Goal: Task Accomplishment & Management: Manage account settings

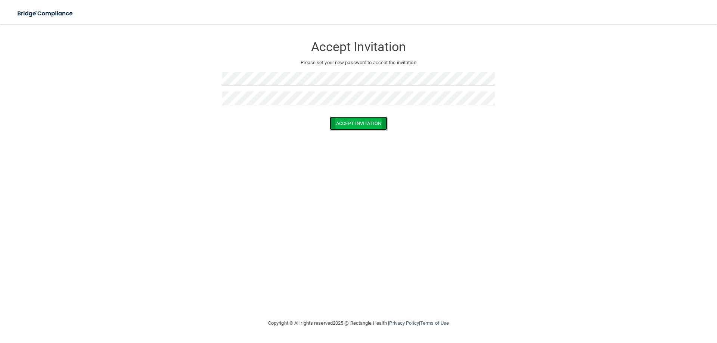
click at [382, 119] on button "Accept Invitation" at bounding box center [359, 124] width 58 height 14
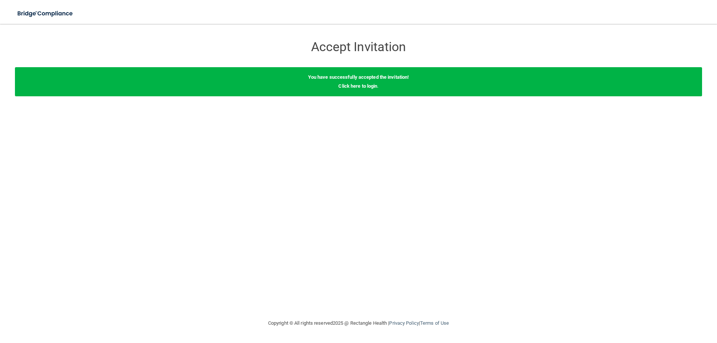
click at [359, 89] on div "You have successfully accepted the invitation! Click here to login ." at bounding box center [358, 81] width 687 height 29
click at [361, 86] on link "Click here to login" at bounding box center [357, 86] width 39 height 6
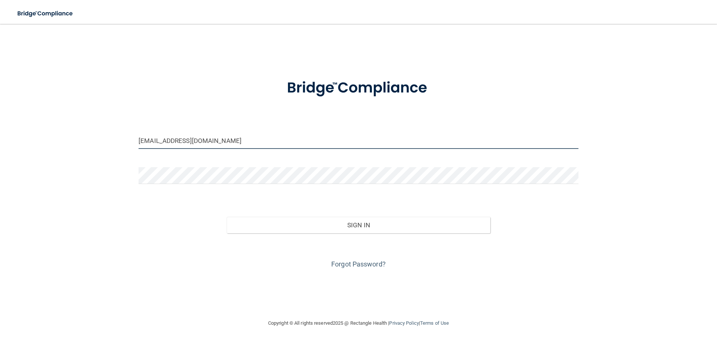
drag, startPoint x: 244, startPoint y: 142, endPoint x: 125, endPoint y: 137, distance: 118.9
click at [125, 137] on div "office@anokafifthavedental.com Invalid email/password. You don't have permissio…" at bounding box center [358, 171] width 687 height 280
type input "[EMAIL_ADDRESS][DOMAIN_NAME]"
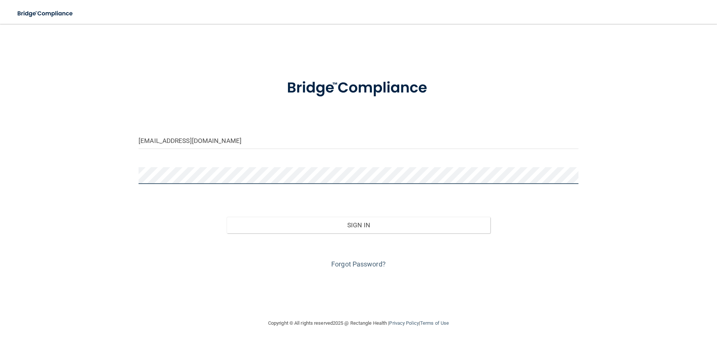
click at [227, 217] on button "Sign In" at bounding box center [359, 225] width 264 height 16
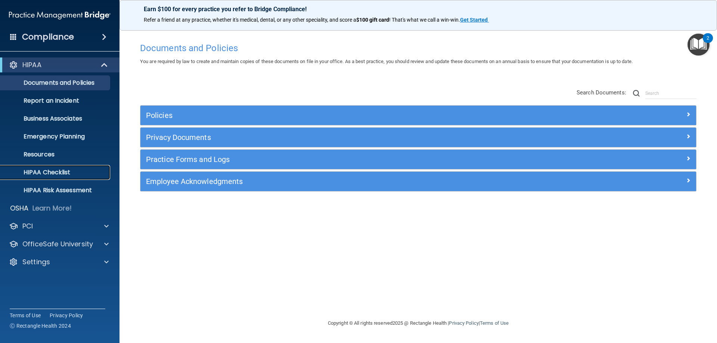
click at [49, 172] on p "HIPAA Checklist" at bounding box center [56, 172] width 102 height 7
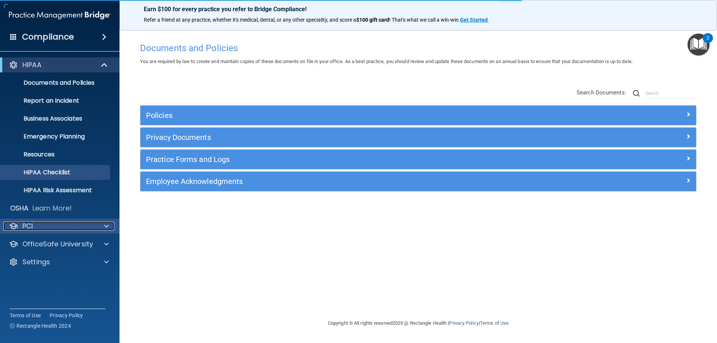
click at [37, 228] on div "PCI" at bounding box center [49, 226] width 93 height 9
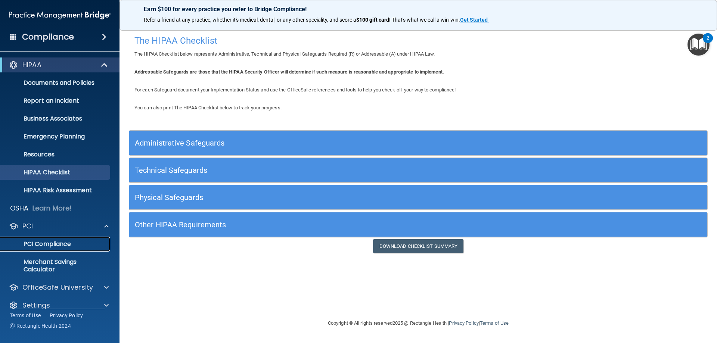
click at [41, 237] on link "PCI Compliance" at bounding box center [52, 244] width 118 height 15
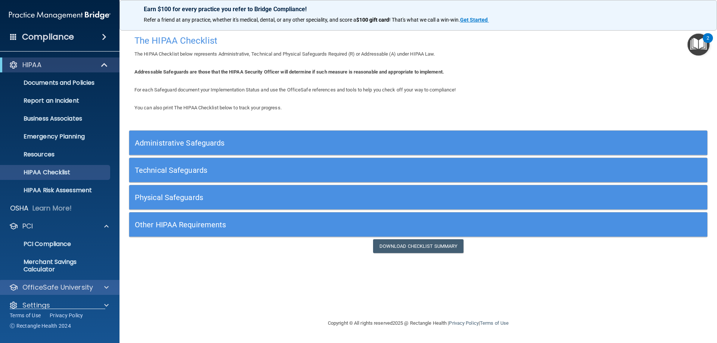
click at [54, 294] on div "OfficeSafe University" at bounding box center [60, 287] width 120 height 15
click at [96, 290] on div at bounding box center [105, 287] width 19 height 9
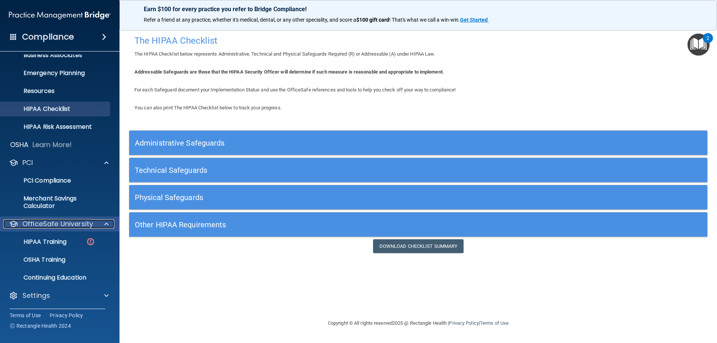
scroll to position [64, 0]
click at [58, 242] on p "HIPAA Training" at bounding box center [36, 241] width 62 height 7
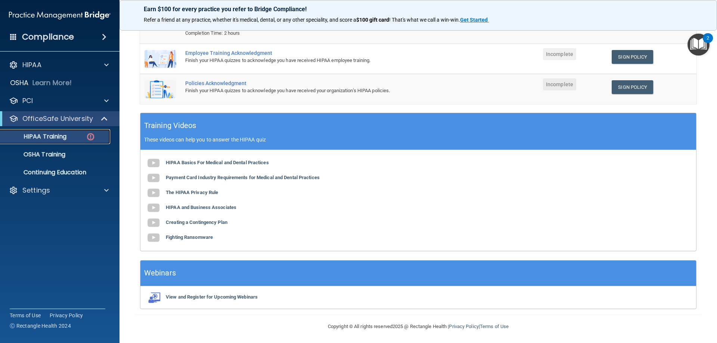
scroll to position [135, 0]
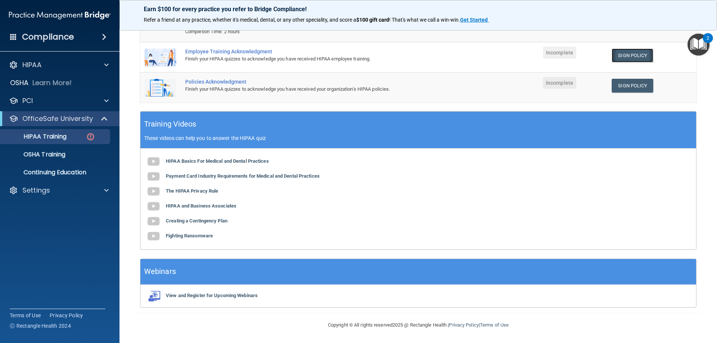
click at [641, 55] on link "Sign Policy" at bounding box center [632, 56] width 41 height 14
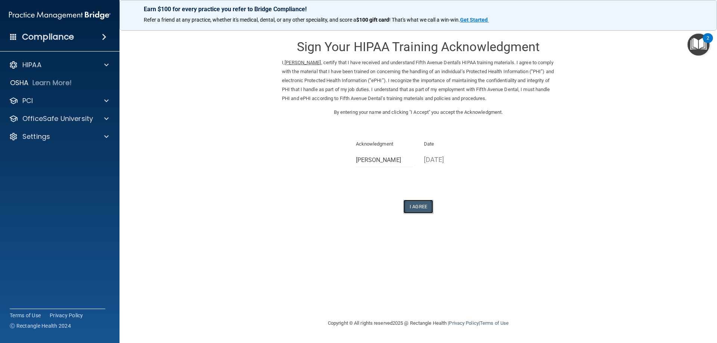
click at [422, 208] on button "I Agree" at bounding box center [418, 207] width 30 height 14
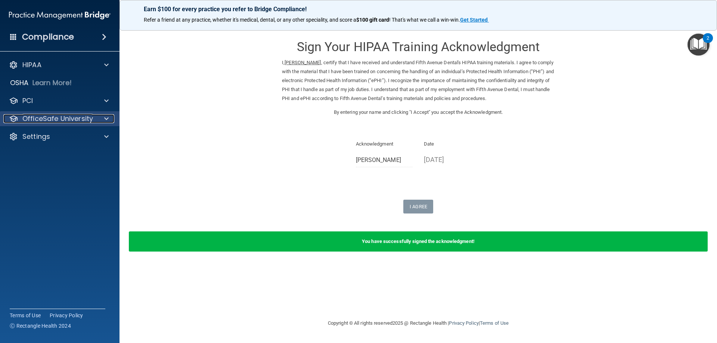
click at [49, 118] on p "OfficeSafe University" at bounding box center [57, 118] width 71 height 9
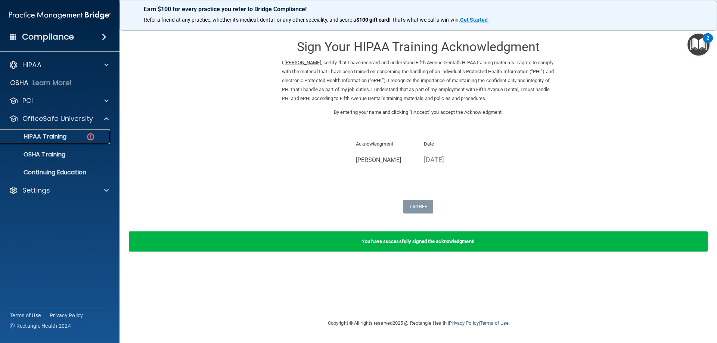
click at [54, 135] on p "HIPAA Training" at bounding box center [36, 136] width 62 height 7
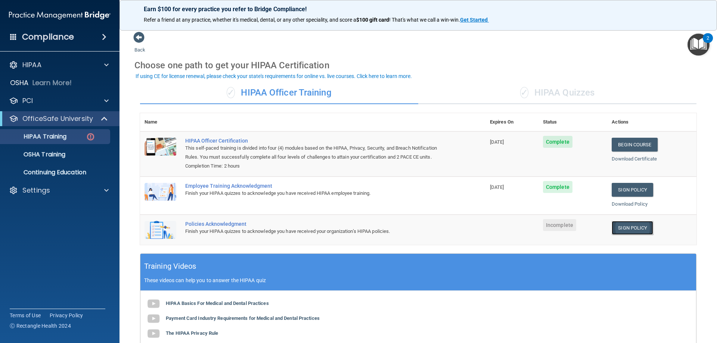
click at [617, 230] on link "Sign Policy" at bounding box center [632, 228] width 41 height 14
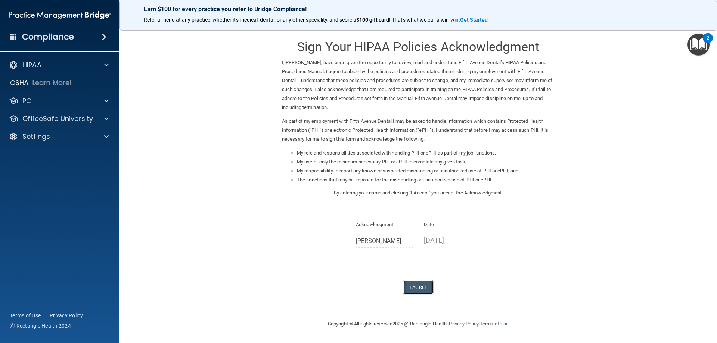
click at [416, 292] on button "I Agree" at bounding box center [418, 288] width 30 height 14
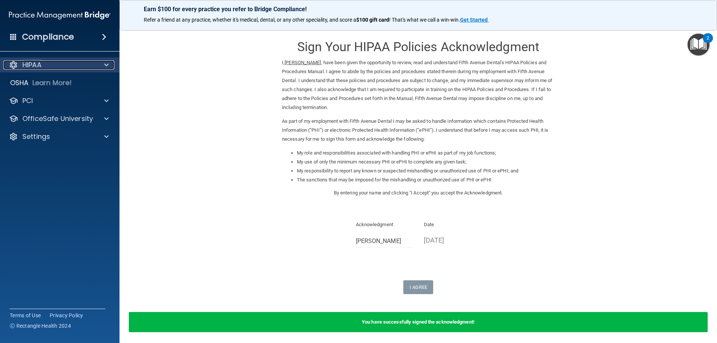
click at [38, 68] on p "HIPAA" at bounding box center [31, 65] width 19 height 9
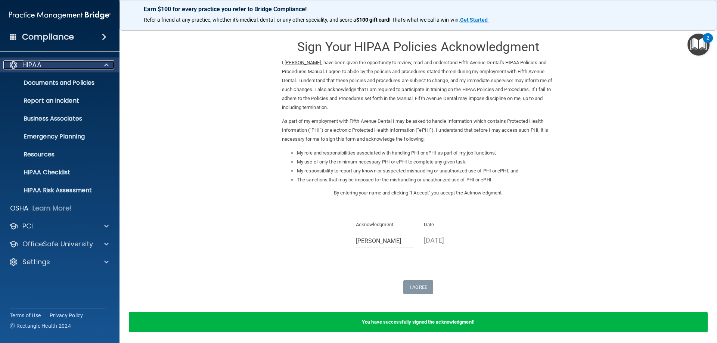
click at [39, 66] on p "HIPAA" at bounding box center [31, 65] width 19 height 9
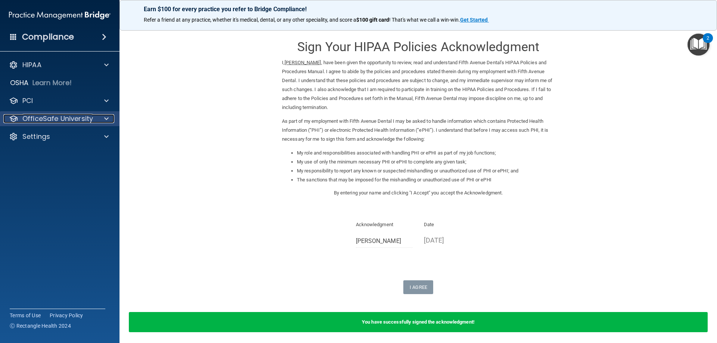
click at [47, 122] on p "OfficeSafe University" at bounding box center [57, 118] width 71 height 9
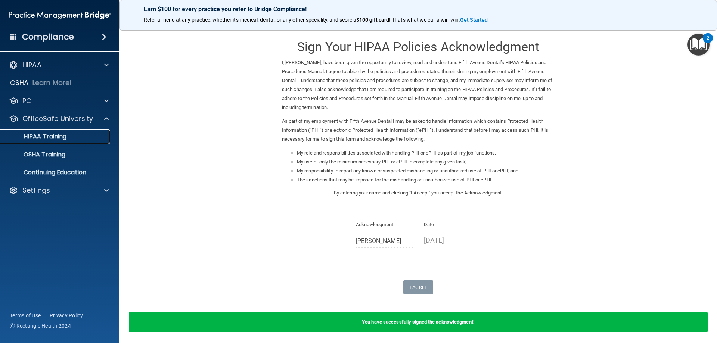
click at [45, 133] on p "HIPAA Training" at bounding box center [36, 136] width 62 height 7
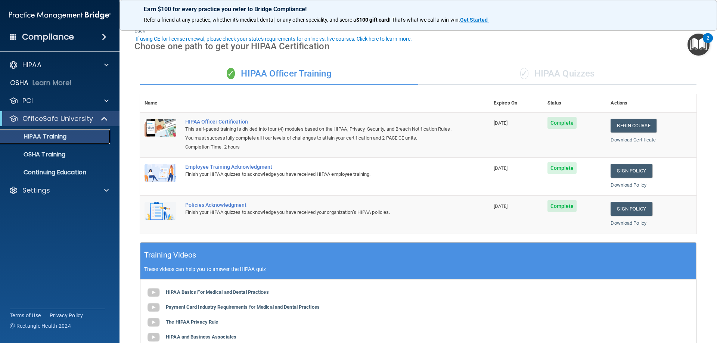
scroll to position [37, 0]
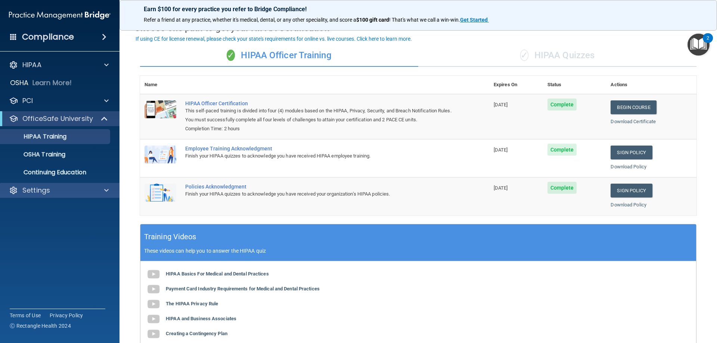
click at [43, 197] on div "Settings" at bounding box center [60, 190] width 120 height 15
click at [40, 191] on p "Settings" at bounding box center [36, 190] width 28 height 9
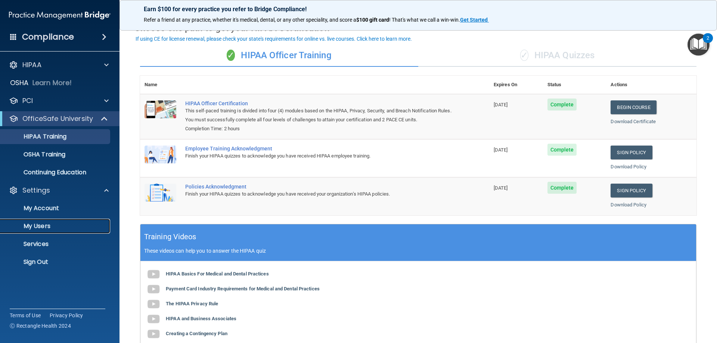
click at [38, 229] on p "My Users" at bounding box center [56, 226] width 102 height 7
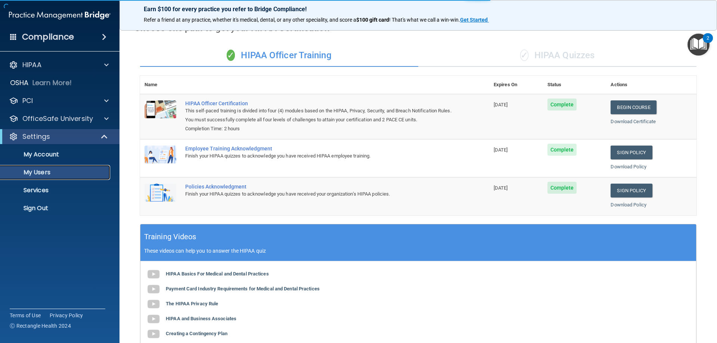
select select "20"
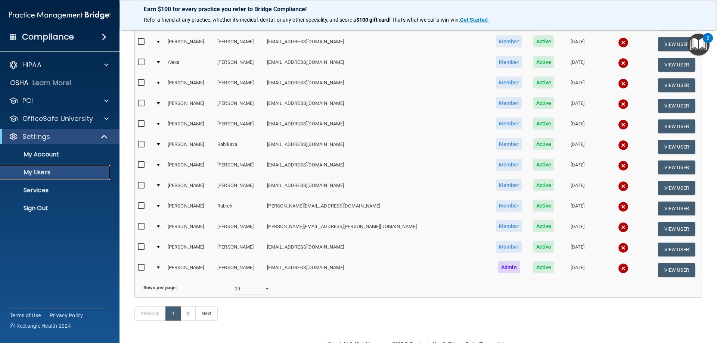
scroll to position [261, 0]
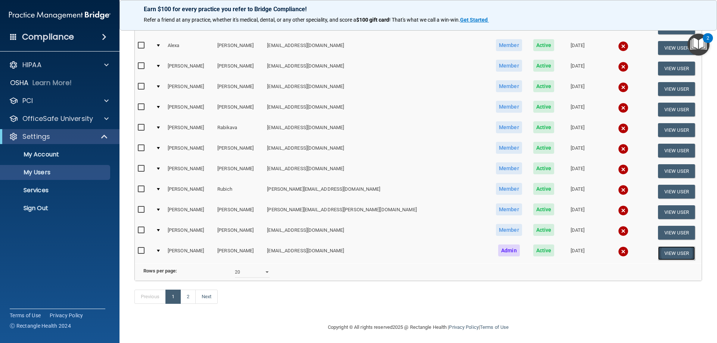
click at [662, 253] on button "View User" at bounding box center [676, 254] width 37 height 14
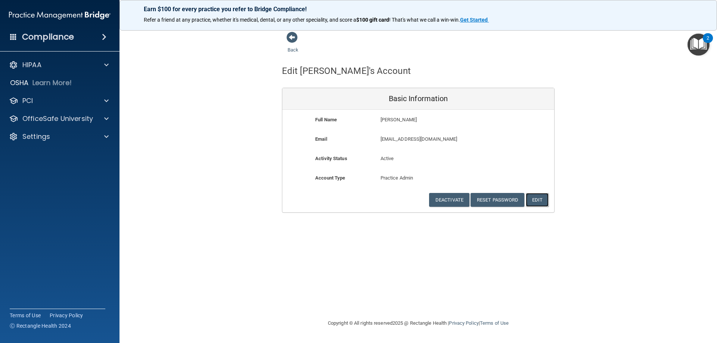
click at [543, 202] on button "Edit" at bounding box center [537, 200] width 23 height 14
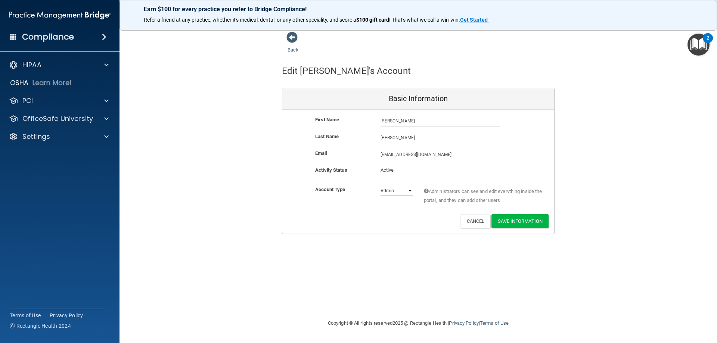
click at [391, 189] on select "Admin Member" at bounding box center [397, 190] width 32 height 11
select select "practice_member"
click at [381, 185] on select "Admin Member" at bounding box center [397, 190] width 32 height 11
click at [520, 222] on button "Save Information" at bounding box center [520, 221] width 57 height 14
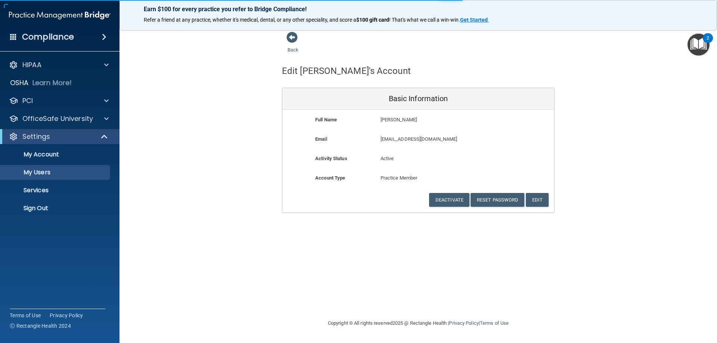
select select "20"
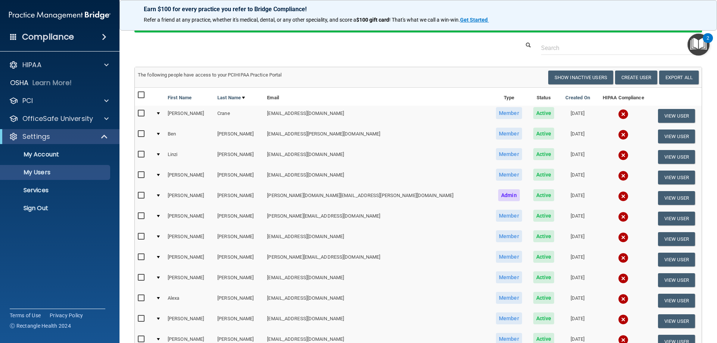
scroll to position [75, 0]
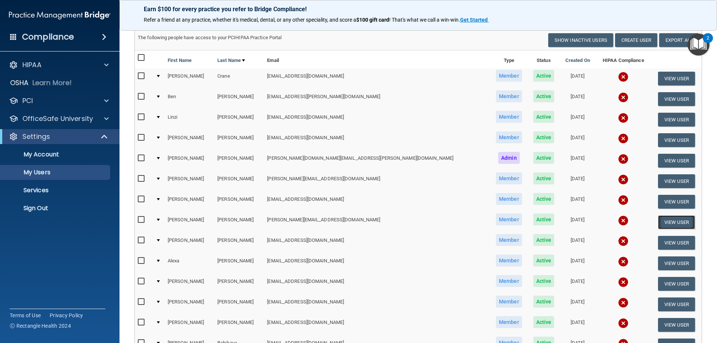
click at [658, 226] on button "View User" at bounding box center [676, 223] width 37 height 14
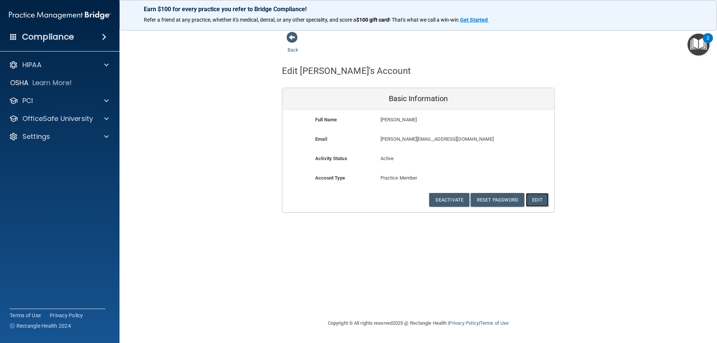
click at [533, 203] on button "Edit" at bounding box center [537, 200] width 23 height 14
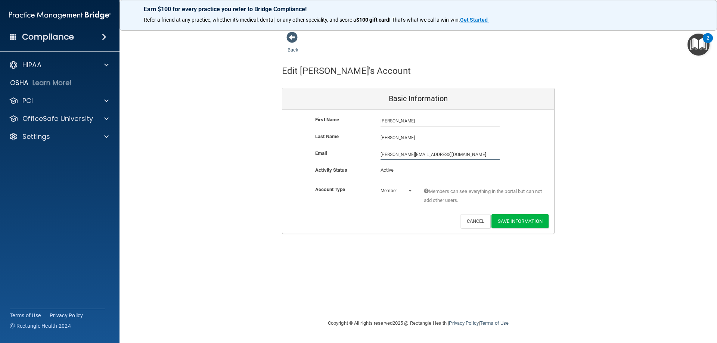
drag, startPoint x: 433, startPoint y: 153, endPoint x: 378, endPoint y: 153, distance: 54.9
click at [378, 153] on div "k.leabo@hotmail.com k.leabo@hotmail.com" at bounding box center [440, 154] width 130 height 11
type input "Labeau.Kari@gmail.com"
click at [505, 224] on button "Save Information" at bounding box center [520, 221] width 57 height 14
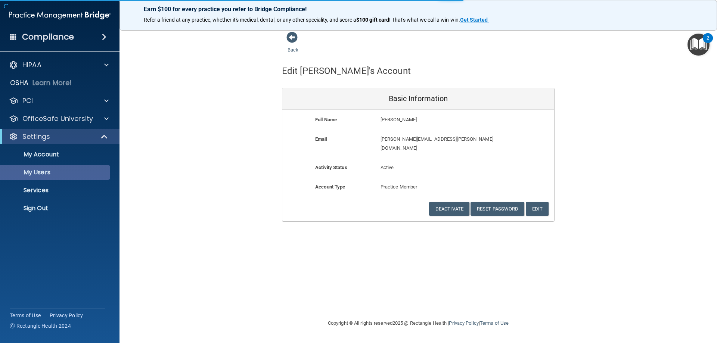
select select "20"
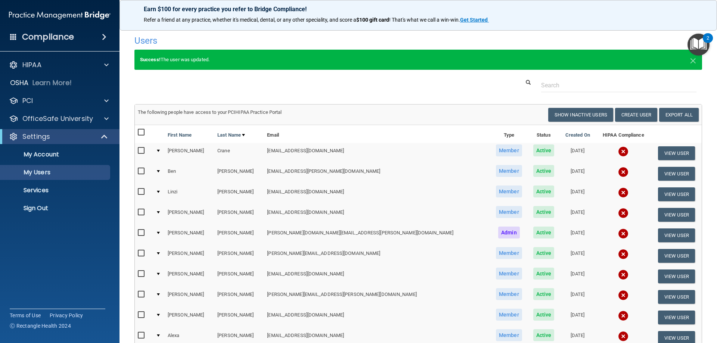
click at [142, 294] on input "checkbox" at bounding box center [142, 295] width 9 height 6
checkbox input "true"
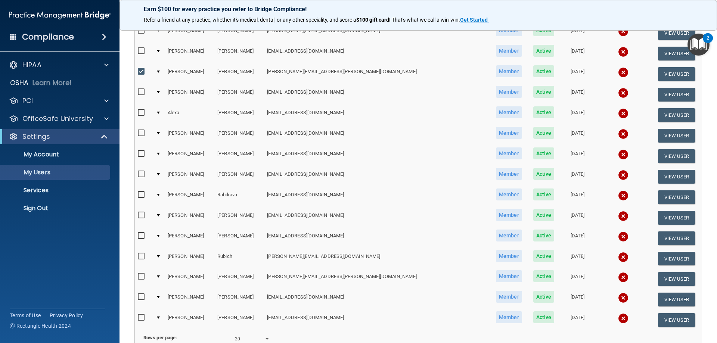
scroll to position [224, 0]
click at [143, 318] on input "checkbox" at bounding box center [142, 318] width 9 height 6
checkbox input "true"
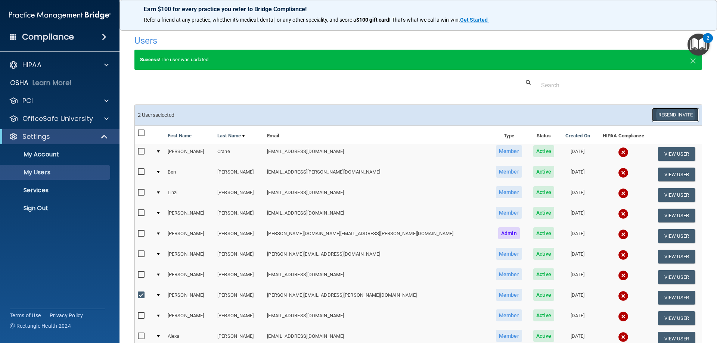
click at [673, 115] on button "Resend Invite" at bounding box center [675, 115] width 47 height 14
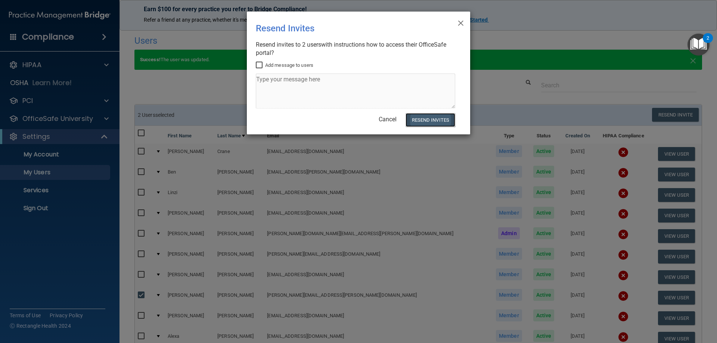
click at [431, 122] on button "Resend Invites" at bounding box center [431, 120] width 50 height 14
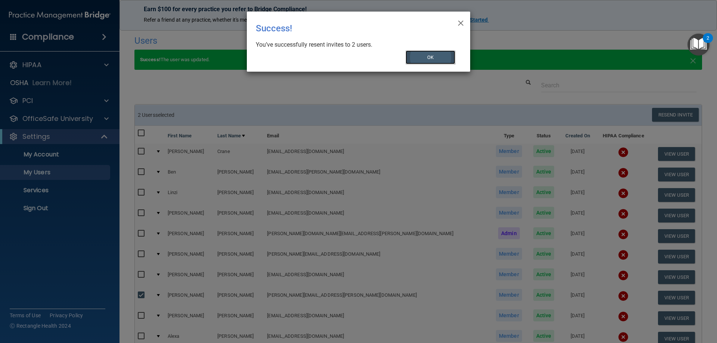
click at [410, 54] on button "OK" at bounding box center [431, 57] width 50 height 14
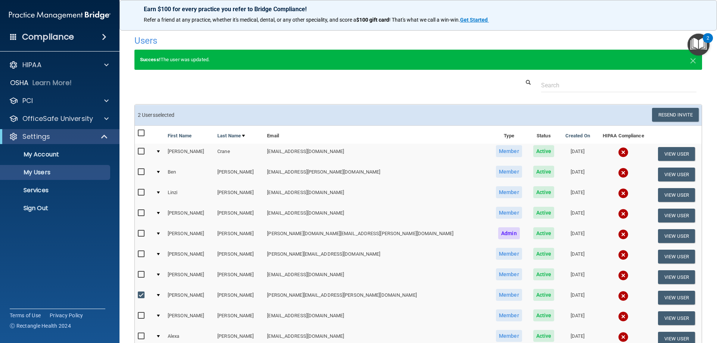
click at [140, 295] on input "checkbox" at bounding box center [142, 295] width 9 height 6
checkbox input "false"
click at [660, 298] on button "View User" at bounding box center [676, 298] width 37 height 14
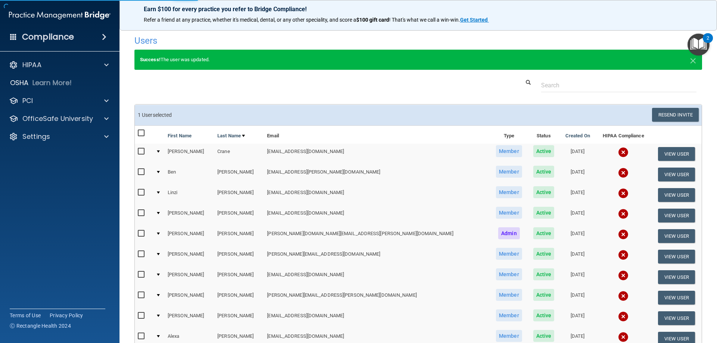
select select "practice_member"
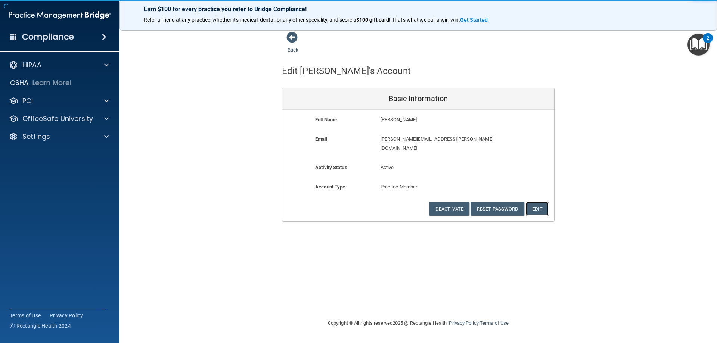
click at [543, 202] on button "Edit" at bounding box center [537, 209] width 23 height 14
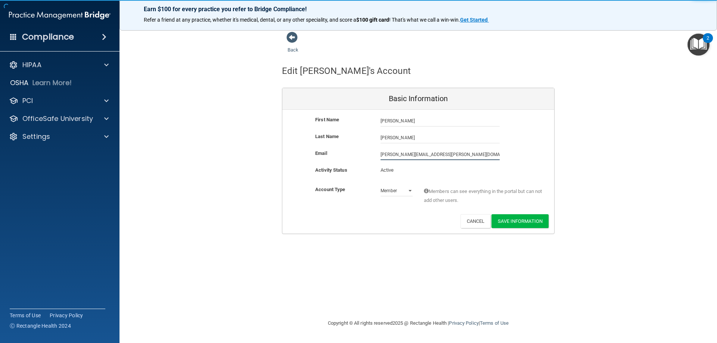
click at [397, 157] on input "labeau.kari@gmail.com" at bounding box center [440, 154] width 119 height 11
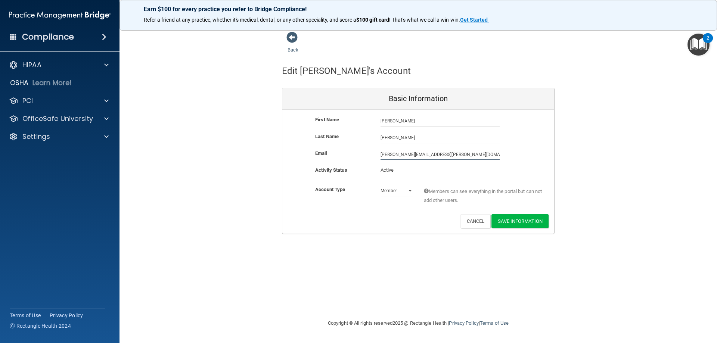
click at [395, 155] on input "labeau.kari@gmail.com" at bounding box center [440, 154] width 119 height 11
type input "labeaukari@gmail.com"
click at [511, 222] on button "Save Information" at bounding box center [520, 221] width 57 height 14
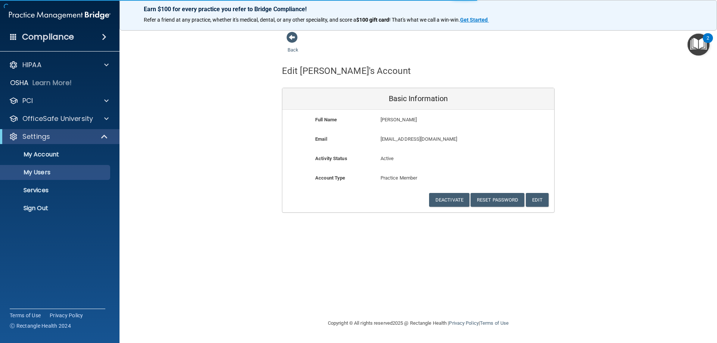
select select "20"
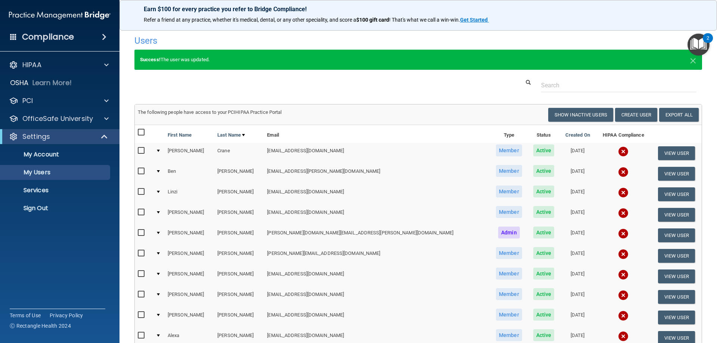
click at [139, 296] on input "checkbox" at bounding box center [142, 295] width 9 height 6
checkbox input "true"
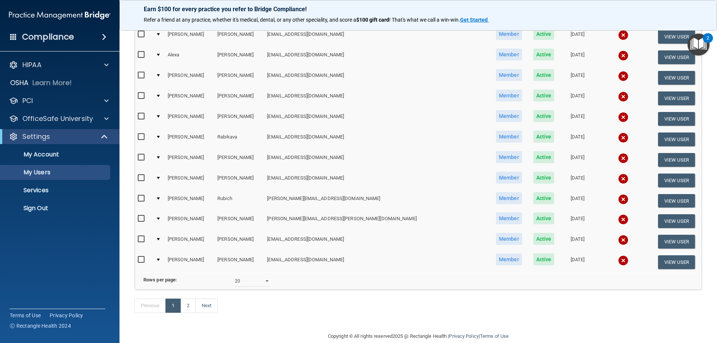
scroll to position [299, 0]
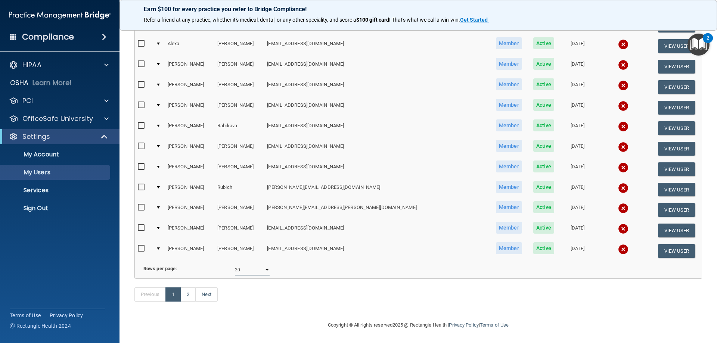
click at [245, 271] on select "10 20 30 40 all" at bounding box center [252, 269] width 35 height 11
select select "30"
click at [235, 264] on select "10 20 30 40 all" at bounding box center [252, 269] width 35 height 11
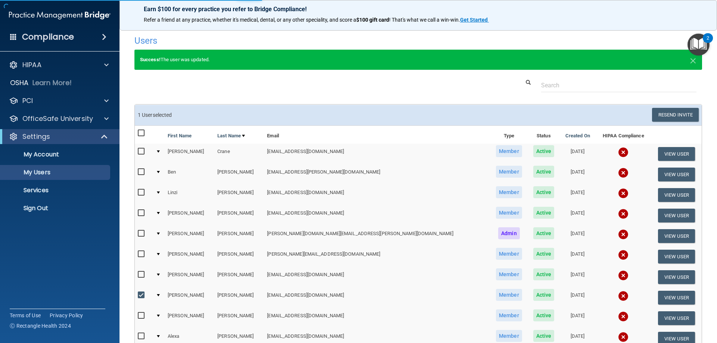
select select "30"
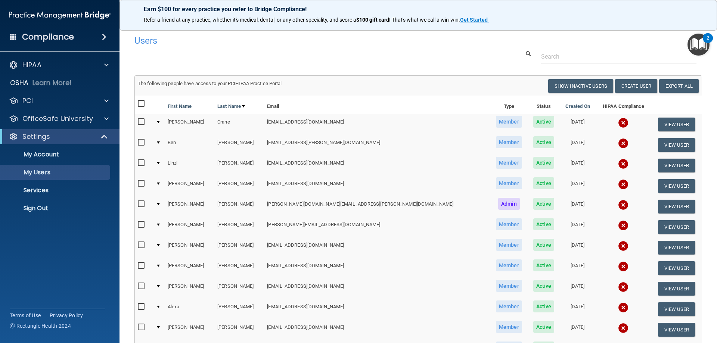
click at [139, 264] on input "checkbox" at bounding box center [142, 266] width 9 height 6
checkbox input "true"
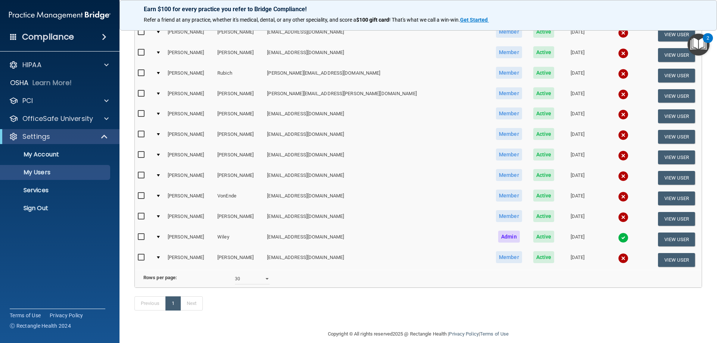
scroll to position [399, 0]
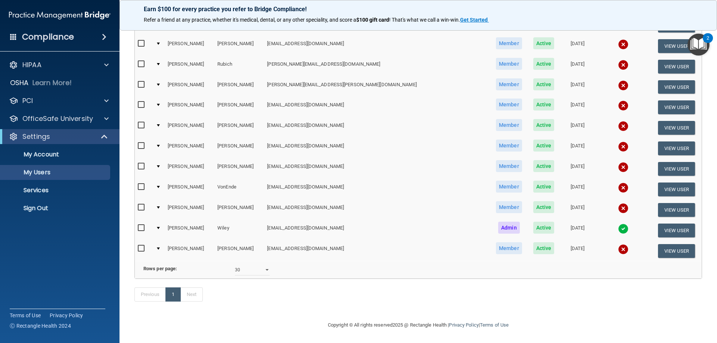
click at [139, 143] on input "checkbox" at bounding box center [142, 146] width 9 height 6
checkbox input "true"
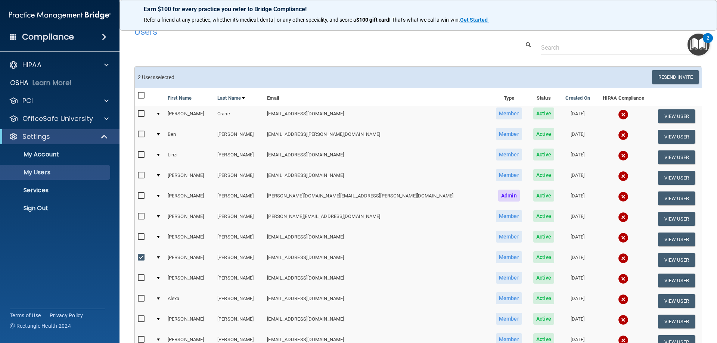
scroll to position [0, 0]
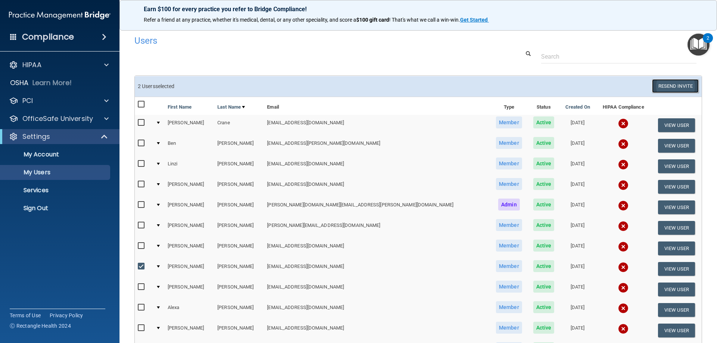
click at [677, 83] on button "Resend Invite" at bounding box center [675, 86] width 47 height 14
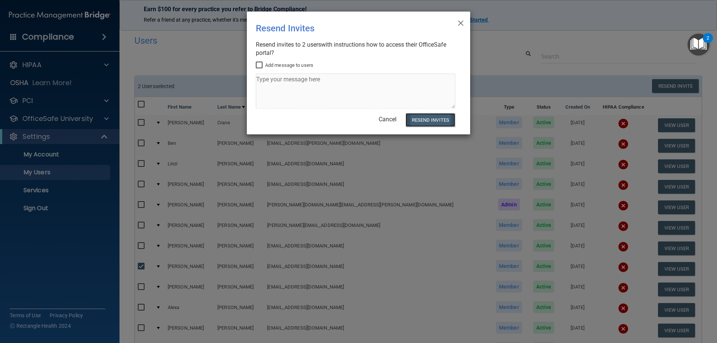
click at [437, 123] on button "Resend Invites" at bounding box center [431, 120] width 50 height 14
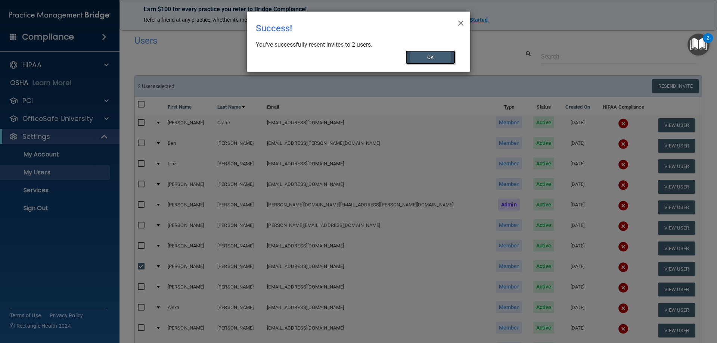
click at [430, 61] on button "OK" at bounding box center [431, 57] width 50 height 14
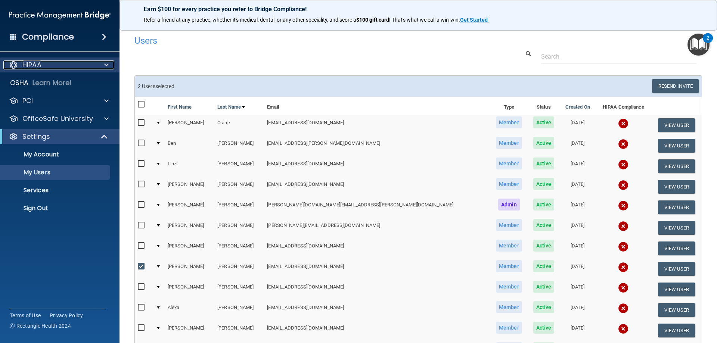
click at [84, 61] on div "HIPAA" at bounding box center [49, 65] width 93 height 9
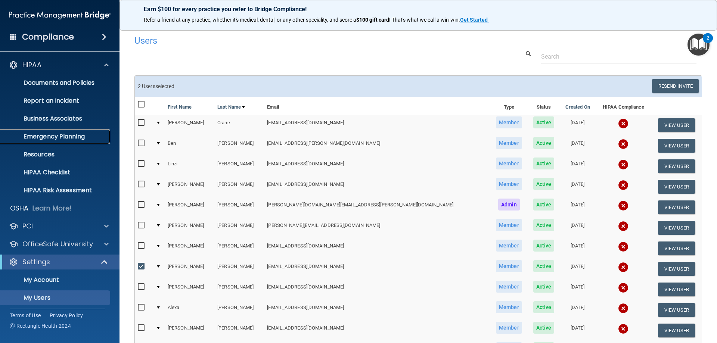
click at [57, 135] on p "Emergency Planning" at bounding box center [56, 136] width 102 height 7
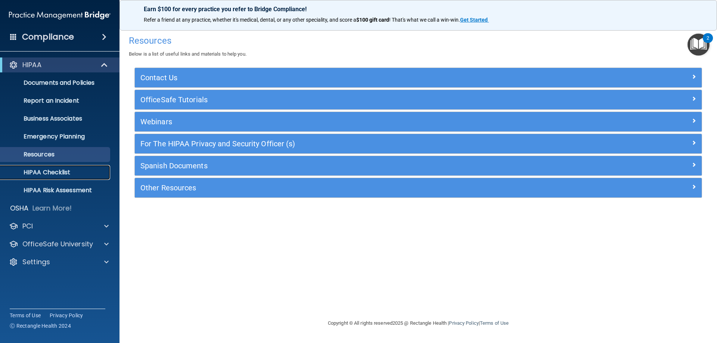
click at [53, 171] on p "HIPAA Checklist" at bounding box center [56, 172] width 102 height 7
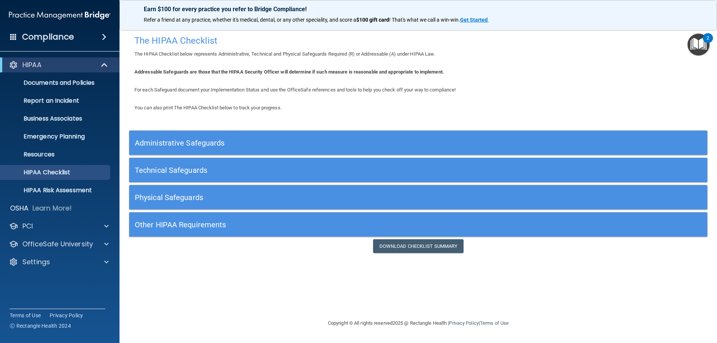
click at [210, 139] on h5 "Administrative Safeguards" at bounding box center [346, 143] width 422 height 8
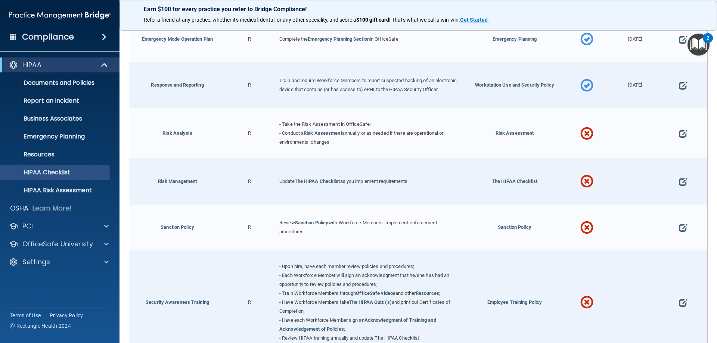
scroll to position [486, 0]
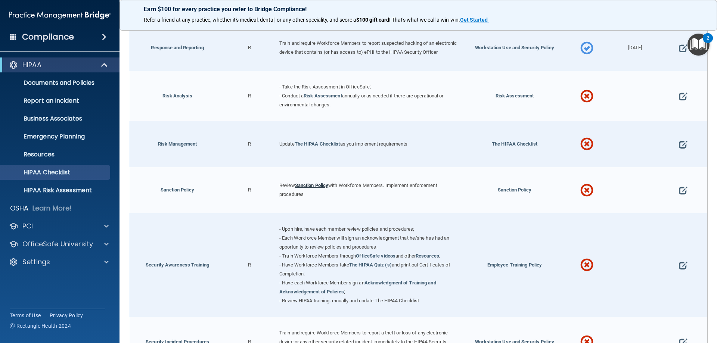
click at [317, 188] on link "Sanction Policy" at bounding box center [312, 186] width 34 height 6
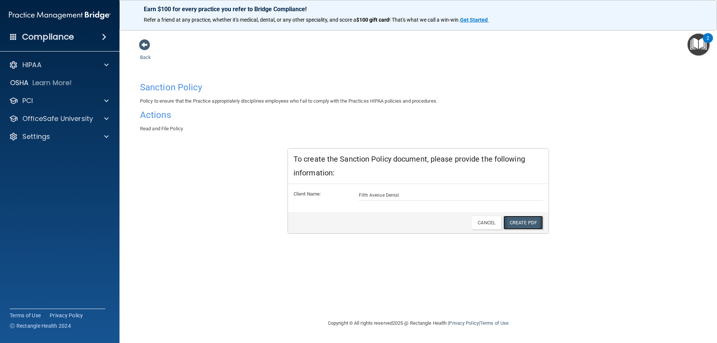
click at [517, 224] on link "Create PDF" at bounding box center [524, 223] width 40 height 14
click at [81, 103] on div "PCI" at bounding box center [49, 100] width 93 height 9
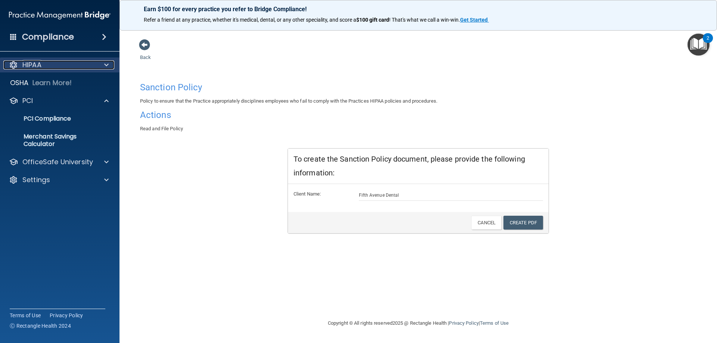
click at [81, 65] on div "HIPAA" at bounding box center [49, 65] width 93 height 9
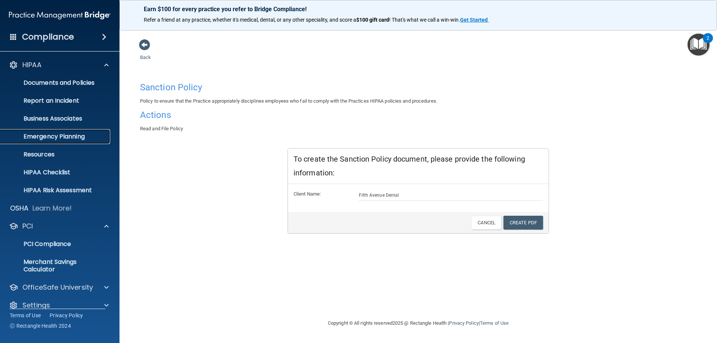
click at [59, 137] on p "Emergency Planning" at bounding box center [56, 136] width 102 height 7
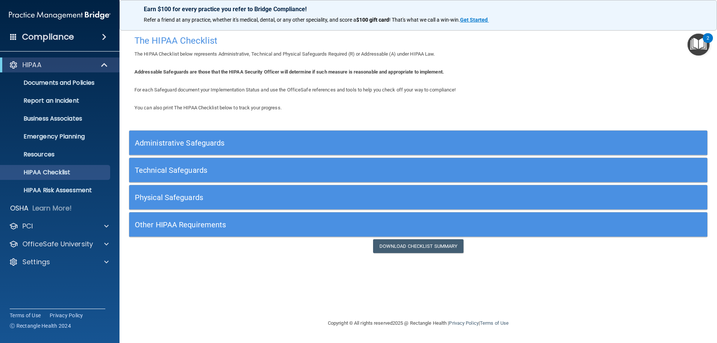
click at [171, 144] on h5 "Administrative Safeguards" at bounding box center [346, 143] width 422 height 8
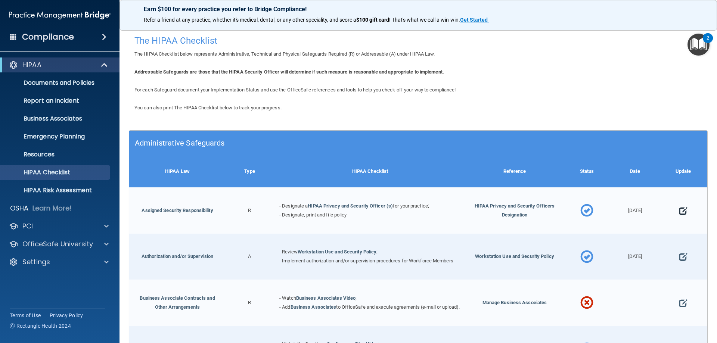
click at [679, 209] on span at bounding box center [683, 210] width 8 height 23
select select "completed"
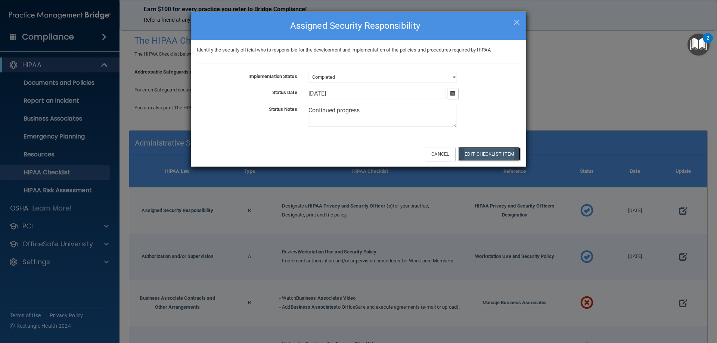
click at [478, 157] on button "Edit Checklist Item" at bounding box center [489, 154] width 62 height 14
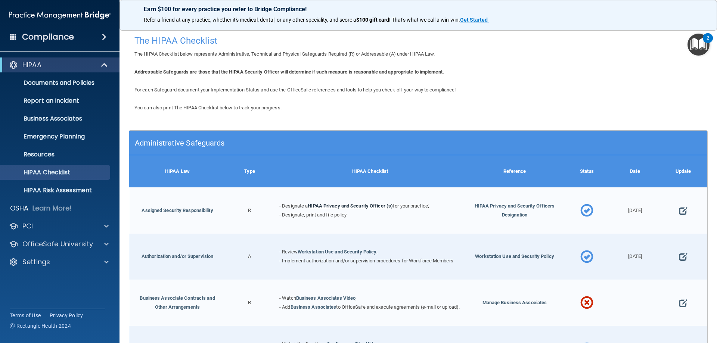
click at [325, 207] on link "HIPAA Privacy and Security Officer (s)" at bounding box center [350, 206] width 85 height 6
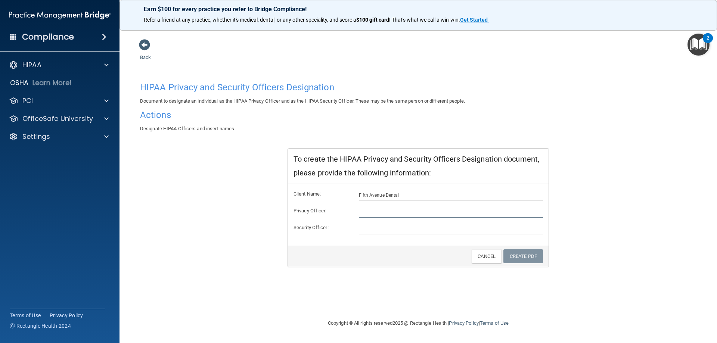
click at [387, 211] on input "text" at bounding box center [451, 212] width 185 height 11
type input "[PERSON_NAME]"
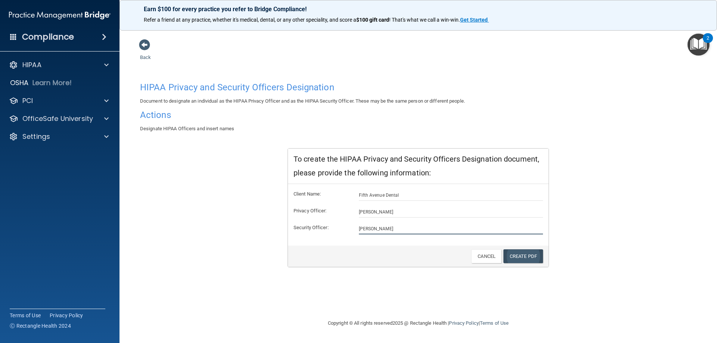
type input "[PERSON_NAME]"
click at [523, 257] on link "Create PDF" at bounding box center [524, 257] width 40 height 14
click at [514, 257] on link "Create PDF" at bounding box center [524, 257] width 40 height 14
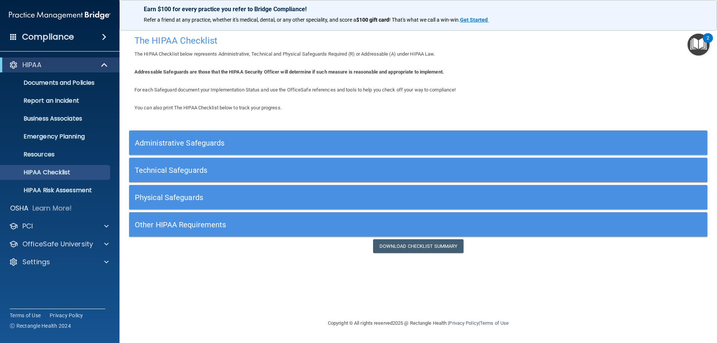
click at [183, 142] on h5 "Administrative Safeguards" at bounding box center [346, 143] width 422 height 8
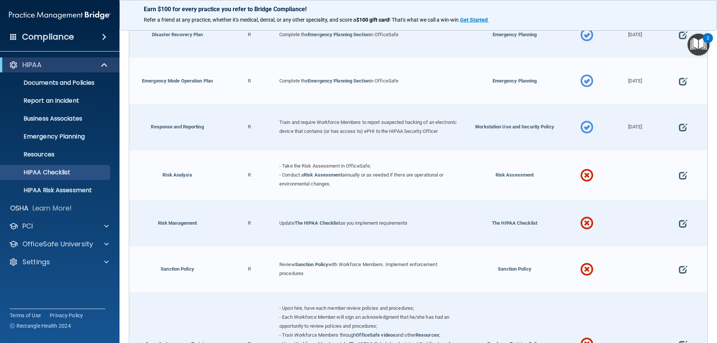
scroll to position [411, 0]
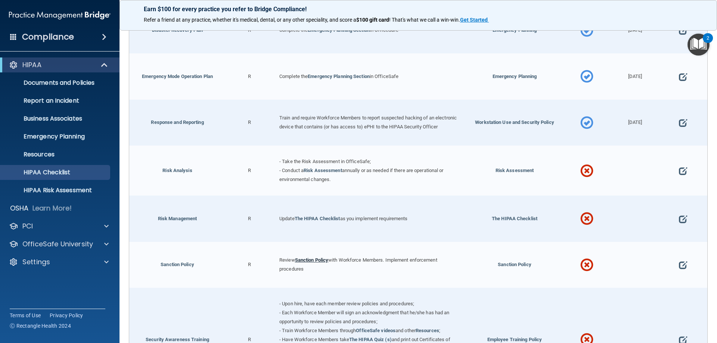
click at [310, 263] on link "Sanction Policy" at bounding box center [312, 260] width 34 height 6
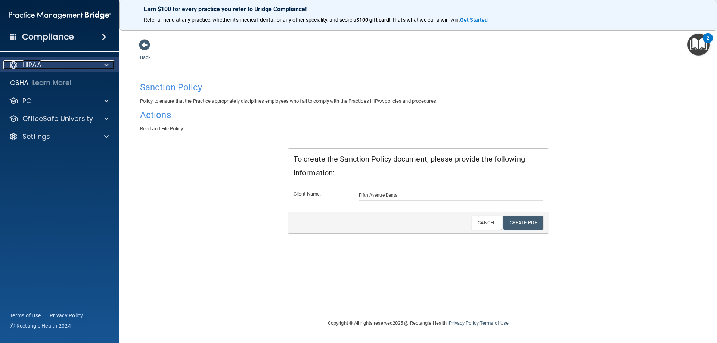
click at [35, 69] on p "HIPAA" at bounding box center [31, 65] width 19 height 9
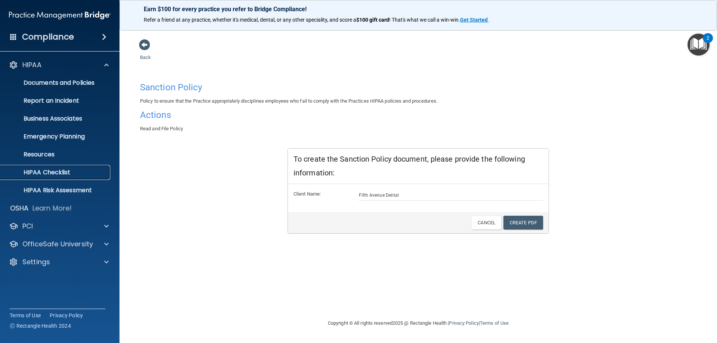
click at [43, 169] on p "HIPAA Checklist" at bounding box center [56, 172] width 102 height 7
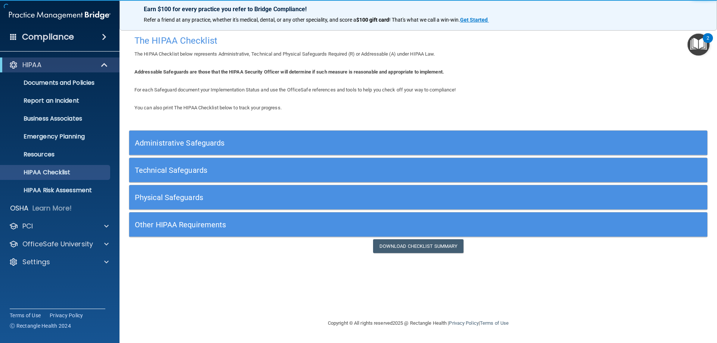
click at [265, 141] on h5 "Administrative Safeguards" at bounding box center [346, 143] width 422 height 8
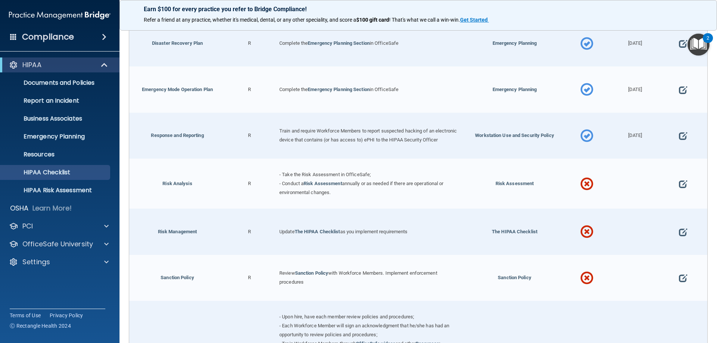
scroll to position [411, 0]
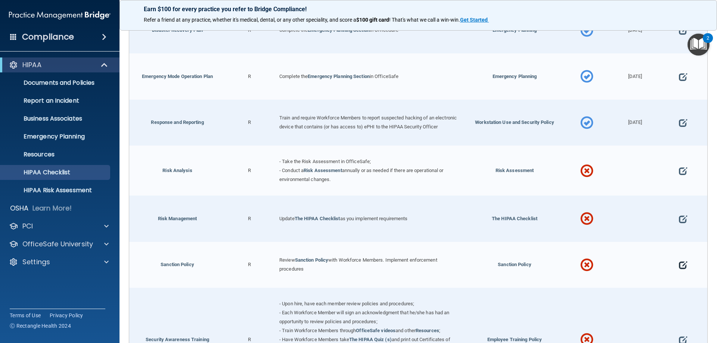
click at [682, 270] on span at bounding box center [683, 265] width 8 height 23
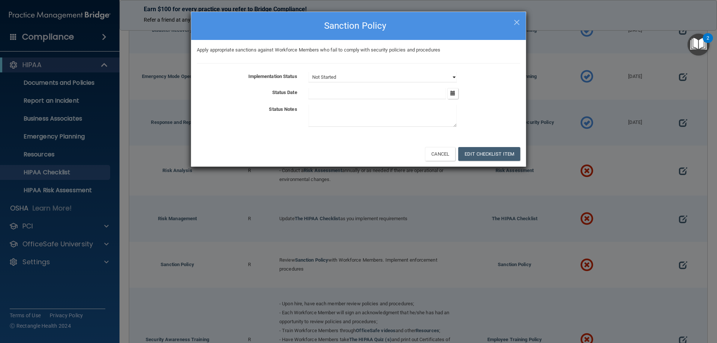
click at [348, 75] on select "Not Started In Progress Completed" at bounding box center [383, 77] width 148 height 10
select select "completed"
click at [309, 72] on select "Not Started In Progress Completed" at bounding box center [383, 77] width 148 height 10
click at [350, 95] on input "text" at bounding box center [378, 93] width 138 height 11
click at [496, 154] on button "Edit Checklist Item" at bounding box center [489, 154] width 62 height 14
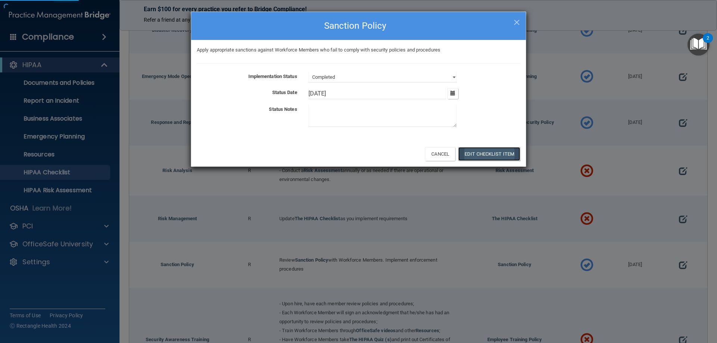
type input "[DATE]"
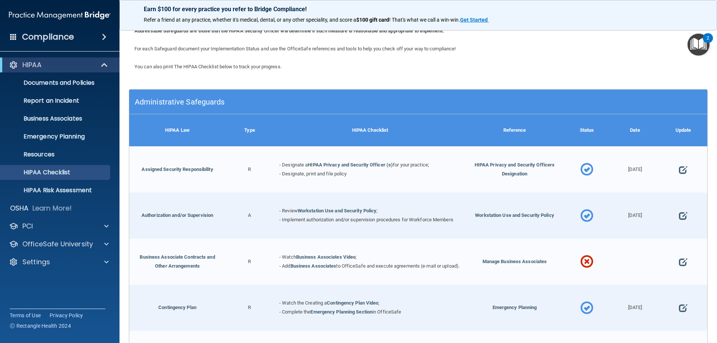
scroll to position [37, 0]
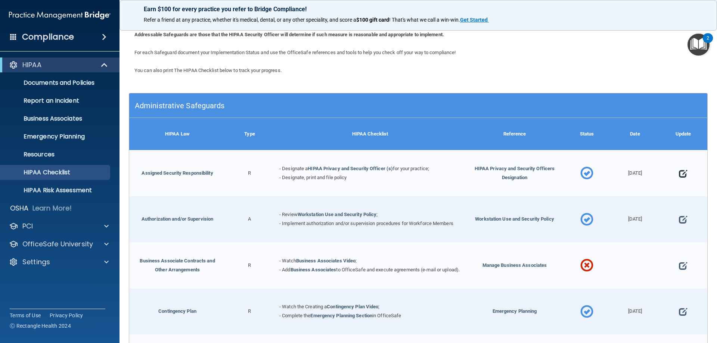
click at [679, 173] on span at bounding box center [683, 173] width 8 height 23
select select "completed"
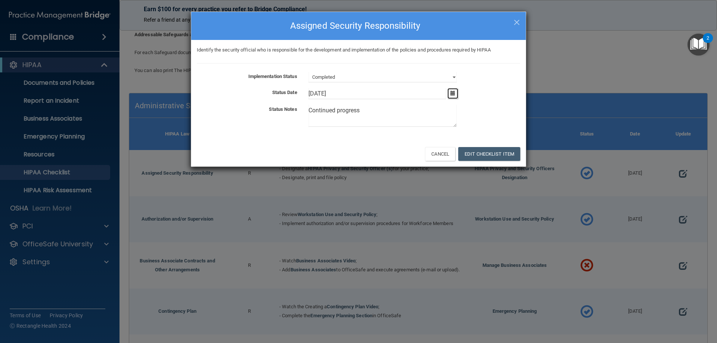
click at [454, 94] on icon "button" at bounding box center [452, 93] width 5 height 5
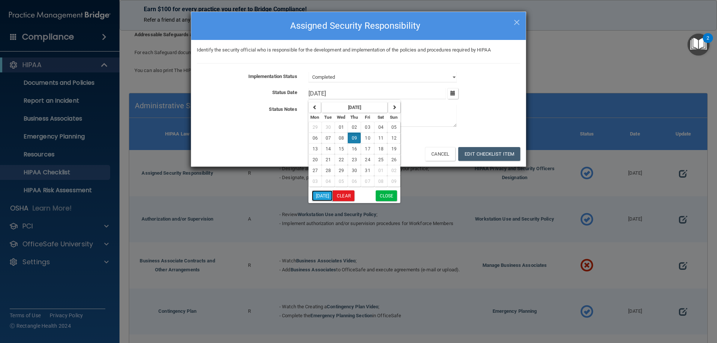
click at [329, 195] on button "[DATE]" at bounding box center [322, 195] width 21 height 11
type input "[DATE]"
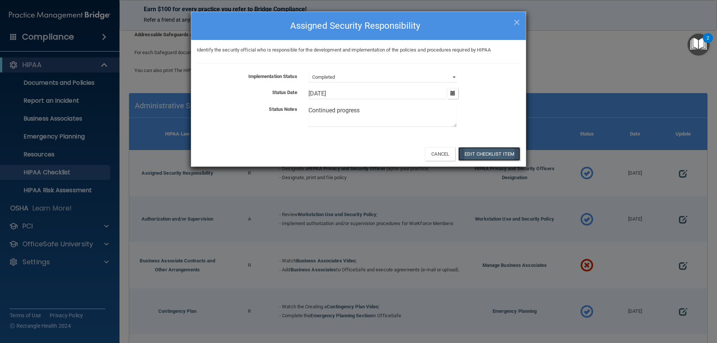
click at [487, 153] on button "Edit Checklist Item" at bounding box center [489, 154] width 62 height 14
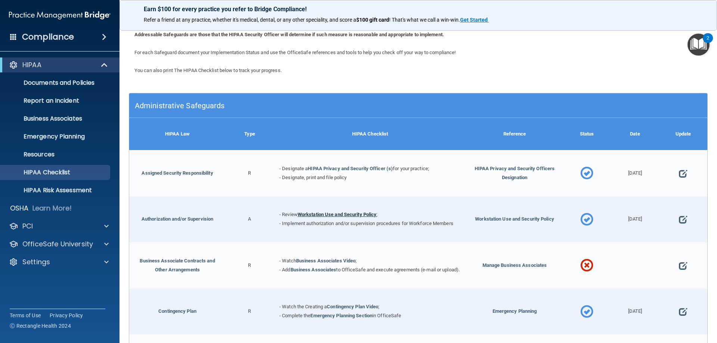
click at [320, 215] on link "Workstation Use and Security Policy" at bounding box center [337, 215] width 79 height 6
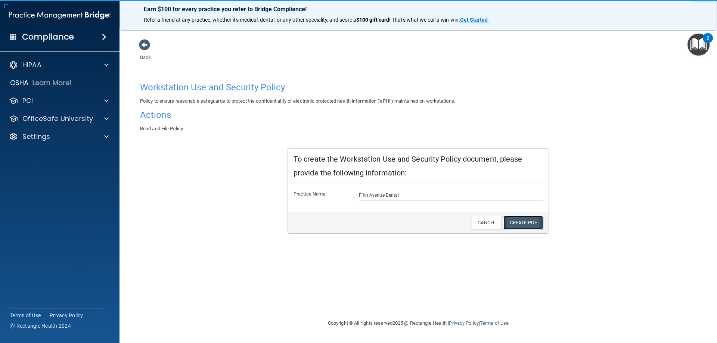
click at [511, 223] on link "Create PDF" at bounding box center [524, 223] width 40 height 14
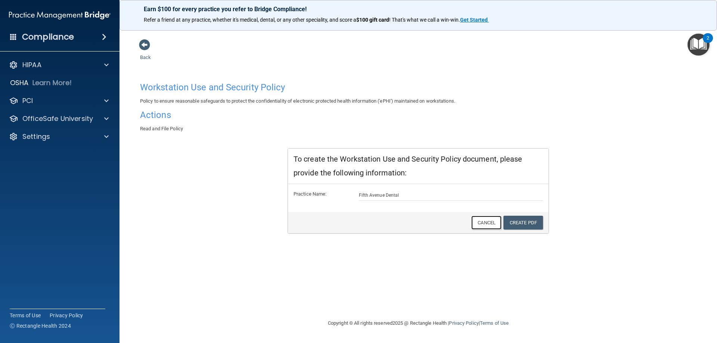
click at [490, 222] on link "Cancel" at bounding box center [486, 223] width 30 height 14
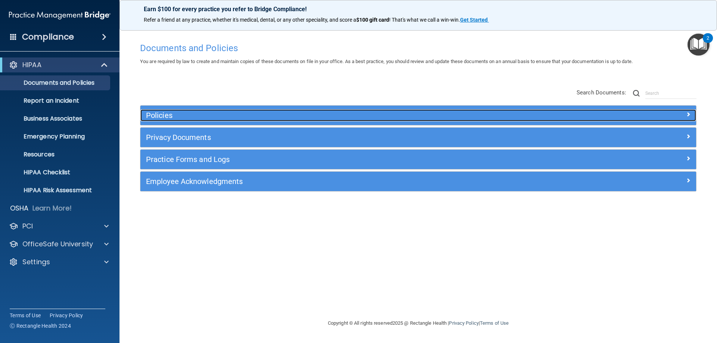
click at [270, 118] on h5 "Policies" at bounding box center [349, 115] width 406 height 8
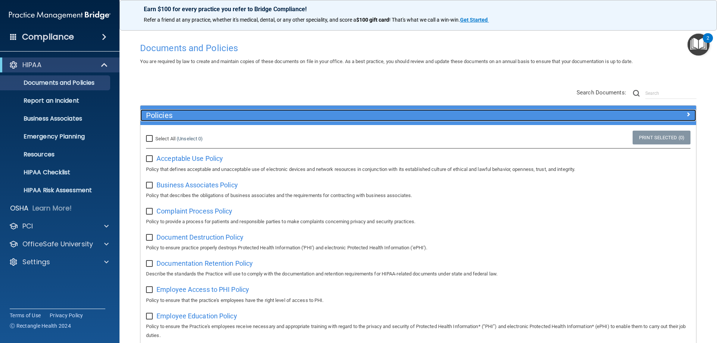
click at [274, 121] on div "Policies" at bounding box center [348, 115] width 417 height 12
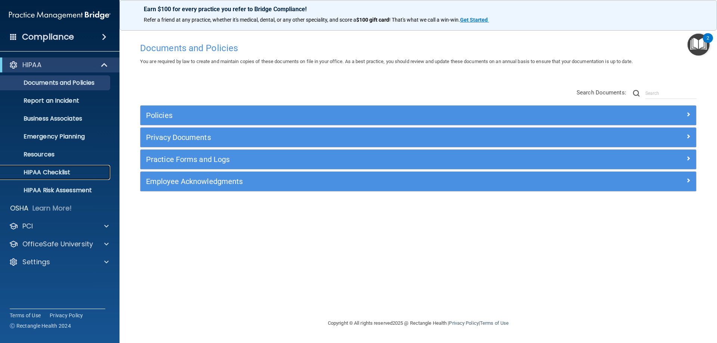
click at [32, 173] on p "HIPAA Checklist" at bounding box center [56, 172] width 102 height 7
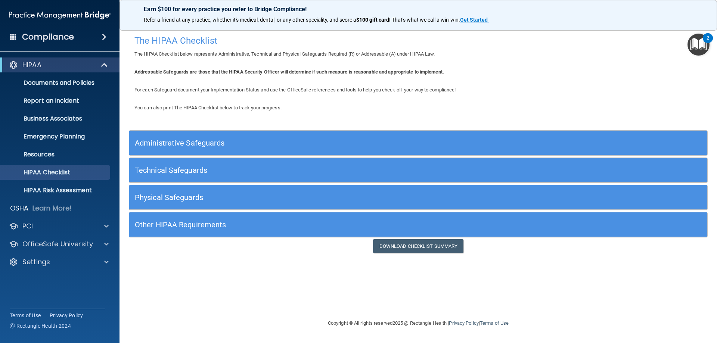
click at [221, 145] on h5 "Administrative Safeguards" at bounding box center [346, 143] width 422 height 8
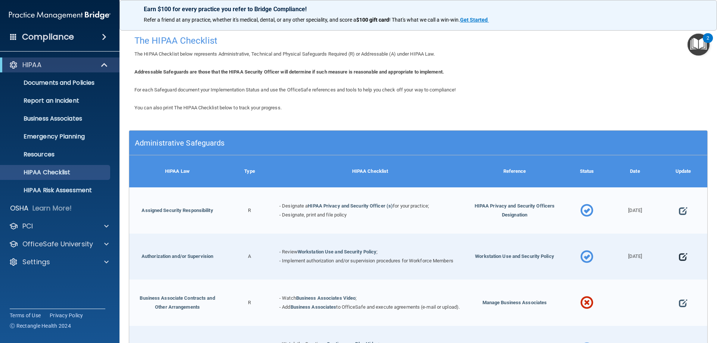
click at [679, 257] on span at bounding box center [683, 257] width 8 height 23
select select "completed"
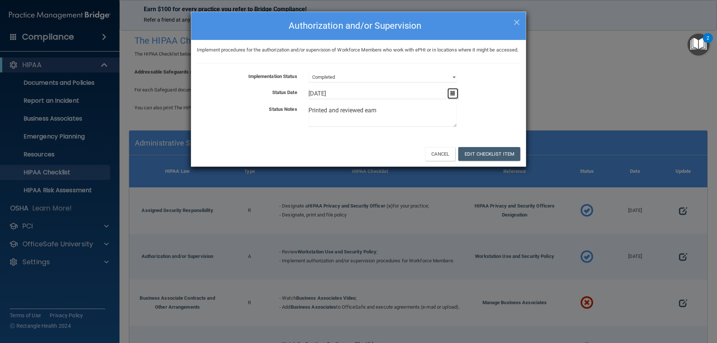
click at [450, 96] on icon "button" at bounding box center [452, 93] width 5 height 5
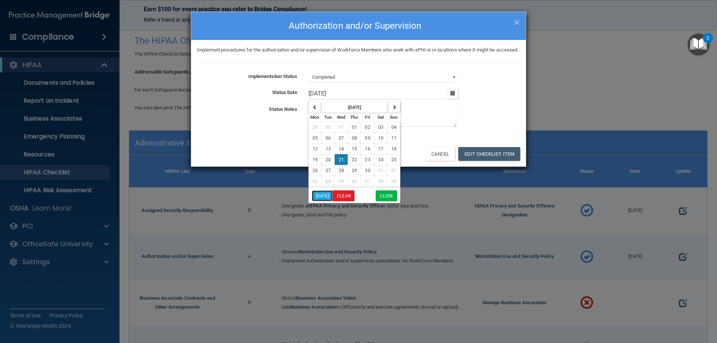
click at [315, 201] on button "Today" at bounding box center [322, 195] width 21 height 11
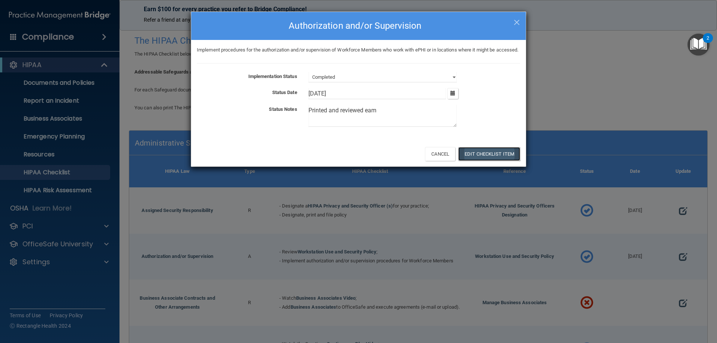
click at [471, 161] on button "Edit Checklist Item" at bounding box center [489, 154] width 62 height 14
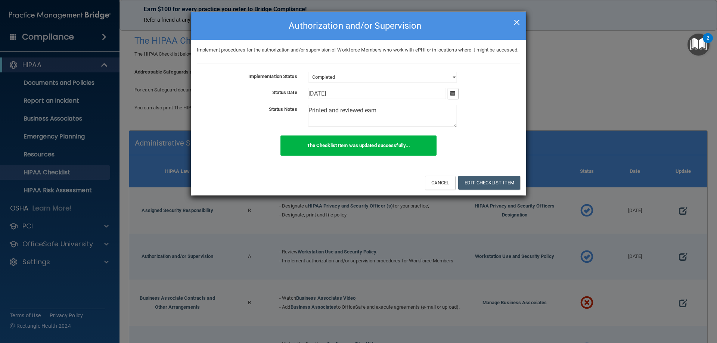
click at [514, 23] on span "×" at bounding box center [517, 21] width 7 height 15
type input "4/22/21"
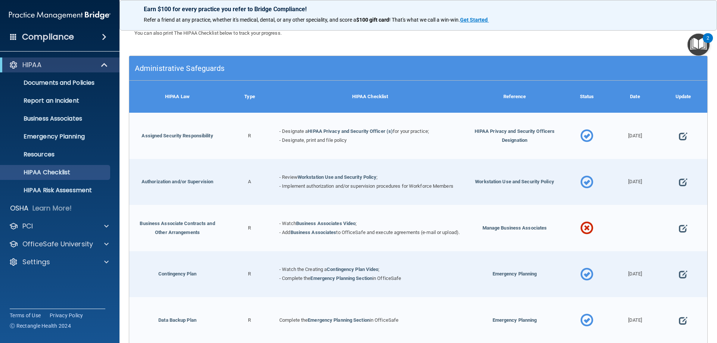
scroll to position [149, 0]
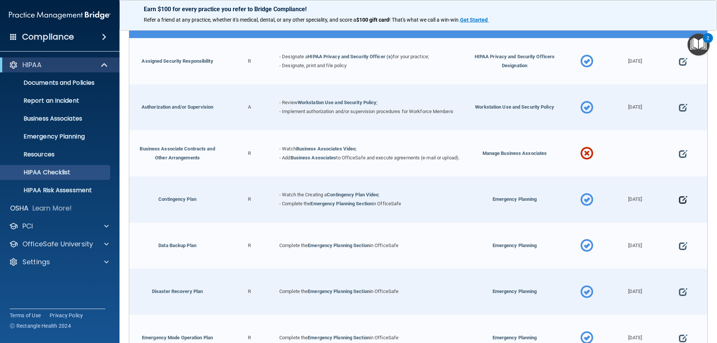
click at [679, 204] on span at bounding box center [683, 200] width 8 height 23
select select "completed"
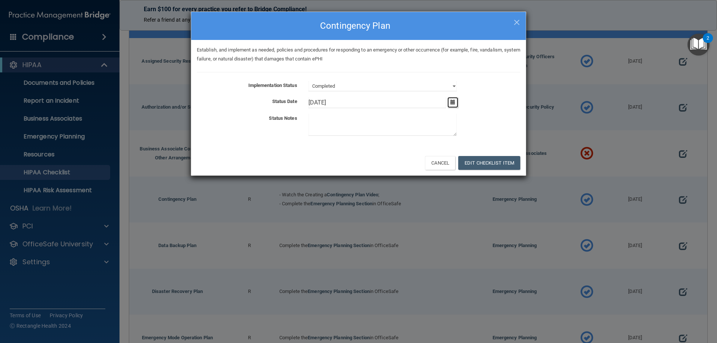
click at [450, 103] on button "button" at bounding box center [452, 102] width 11 height 11
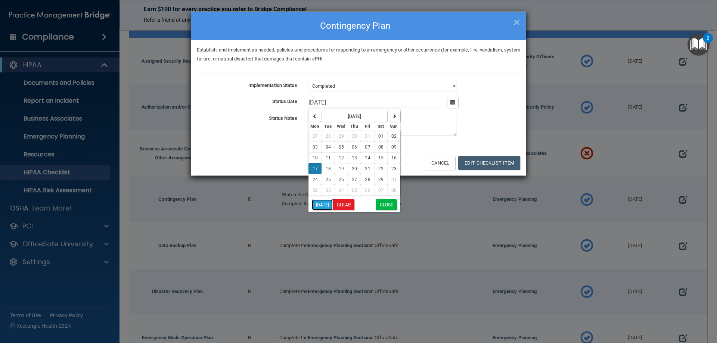
click at [319, 205] on button "Today" at bounding box center [322, 204] width 21 height 11
type input "9/10/25"
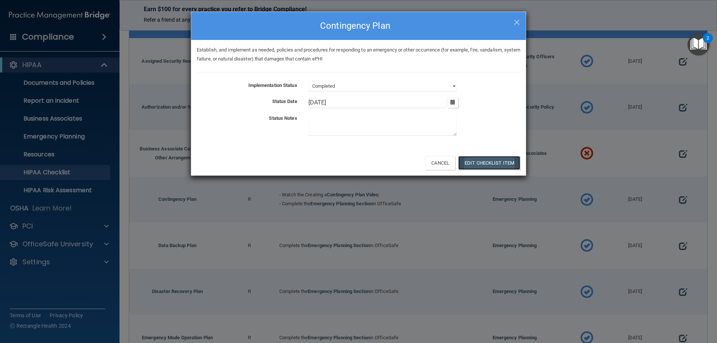
click at [474, 165] on button "Edit Checklist Item" at bounding box center [489, 163] width 62 height 14
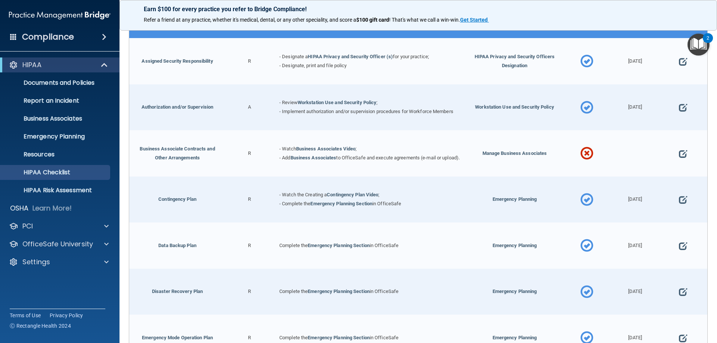
scroll to position [187, 0]
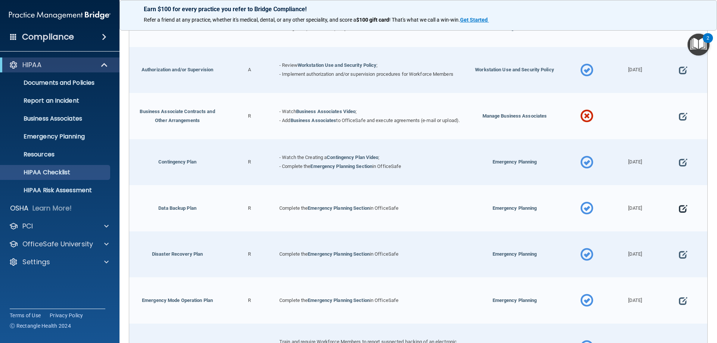
click at [679, 213] on span at bounding box center [683, 208] width 8 height 23
select select "completed"
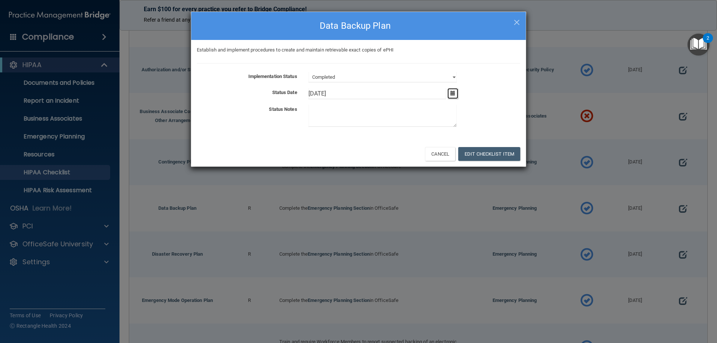
click at [455, 93] on icon "button" at bounding box center [452, 93] width 5 height 5
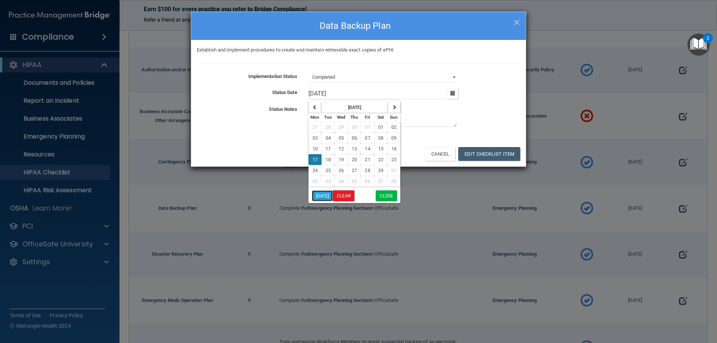
click at [322, 198] on button "Today" at bounding box center [322, 195] width 21 height 11
type input "9/10/25"
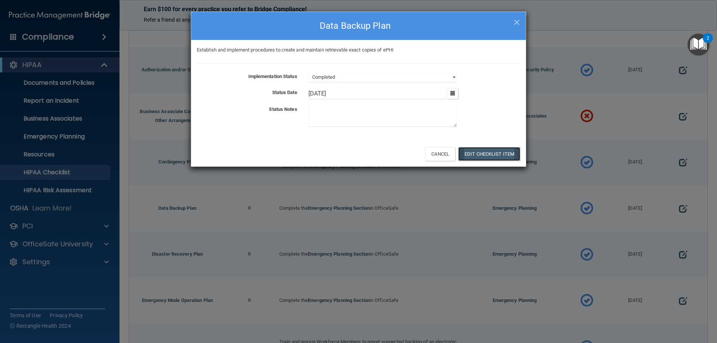
click at [482, 151] on button "Edit Checklist Item" at bounding box center [489, 154] width 62 height 14
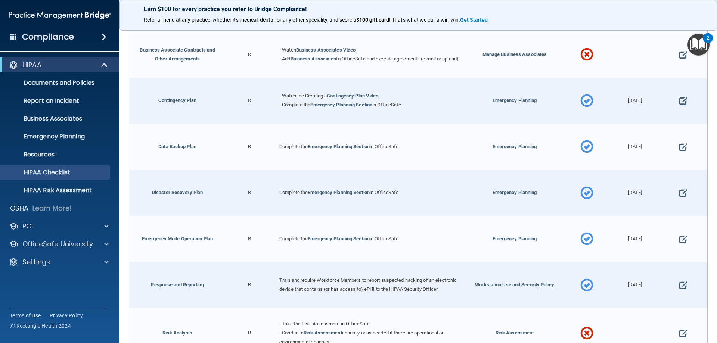
scroll to position [261, 0]
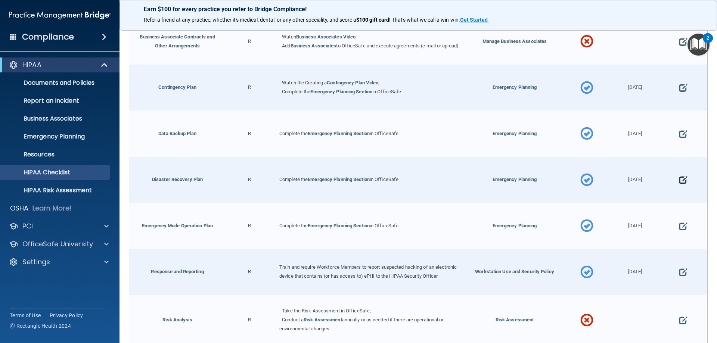
click at [679, 184] on span at bounding box center [683, 180] width 8 height 23
select select "completed"
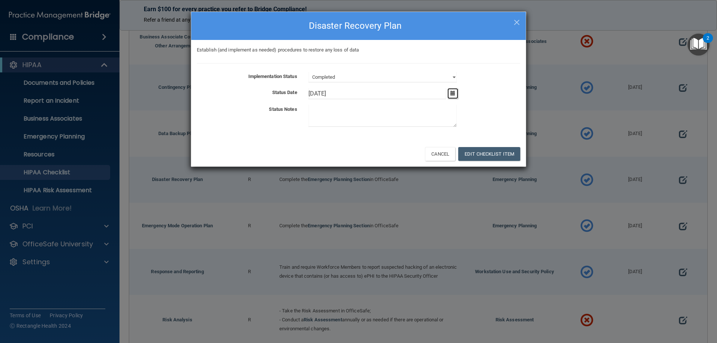
click at [452, 96] on button "button" at bounding box center [452, 93] width 11 height 11
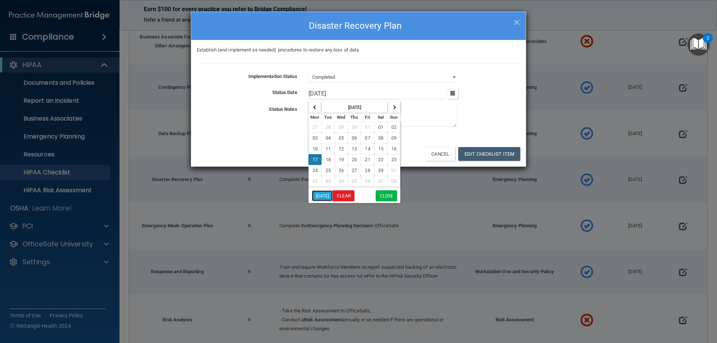
click at [324, 198] on button "Today" at bounding box center [322, 195] width 21 height 11
type input "9/10/25"
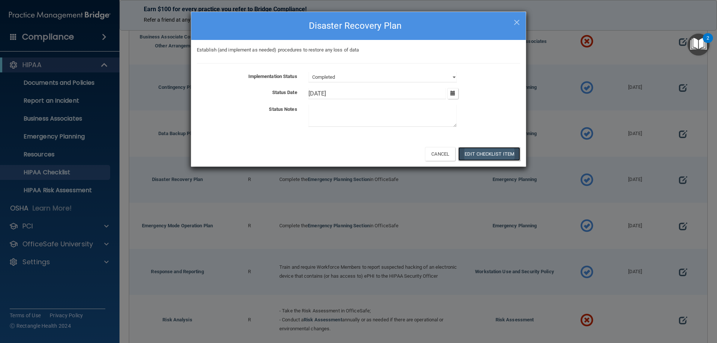
click at [476, 154] on button "Edit Checklist Item" at bounding box center [489, 154] width 62 height 14
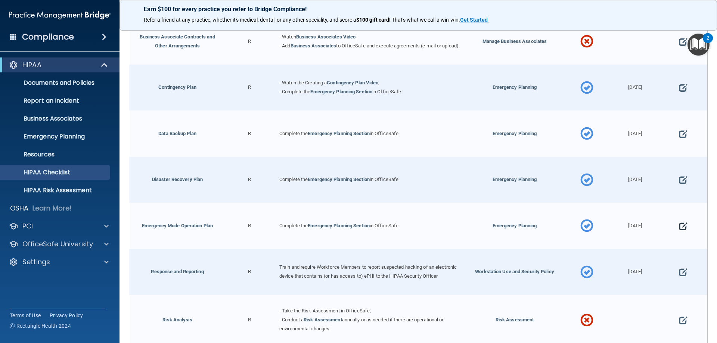
click at [681, 230] on span at bounding box center [683, 226] width 8 height 23
select select "completed"
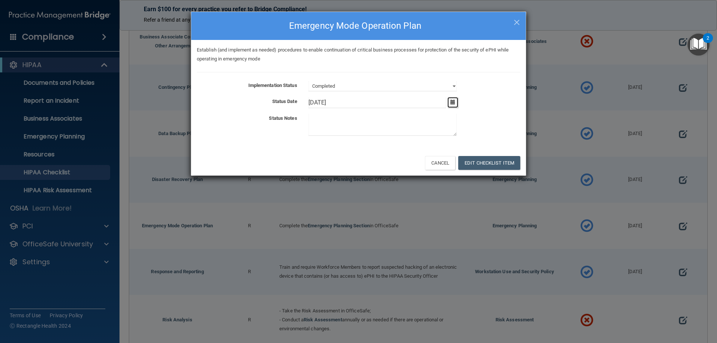
click at [450, 104] on icon "button" at bounding box center [452, 102] width 5 height 5
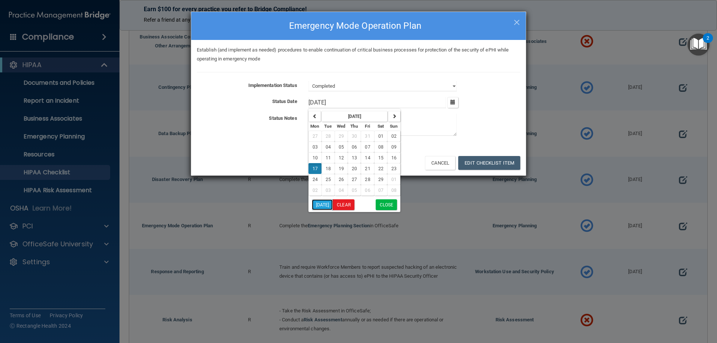
click at [322, 201] on button "Today" at bounding box center [322, 204] width 21 height 11
type input "9/10/25"
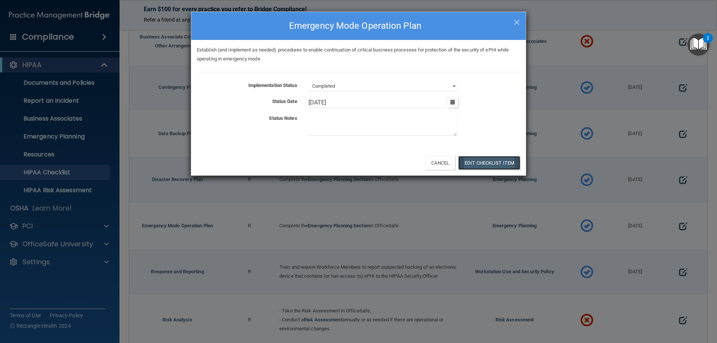
click at [475, 167] on button "Edit Checklist Item" at bounding box center [489, 163] width 62 height 14
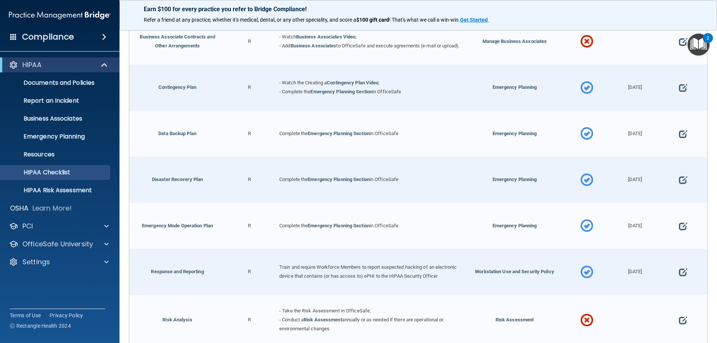
scroll to position [299, 0]
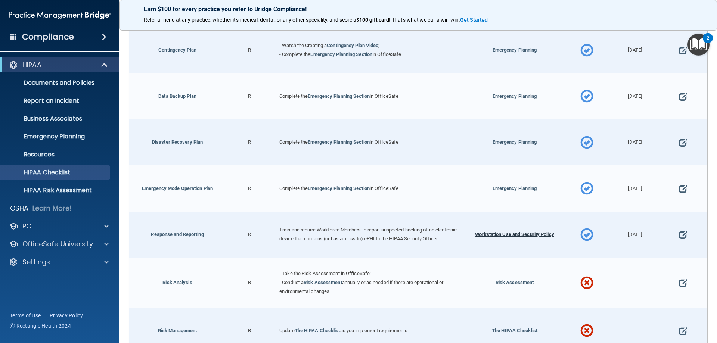
click at [516, 237] on span "Workstation Use and Security Policy" at bounding box center [514, 235] width 79 height 6
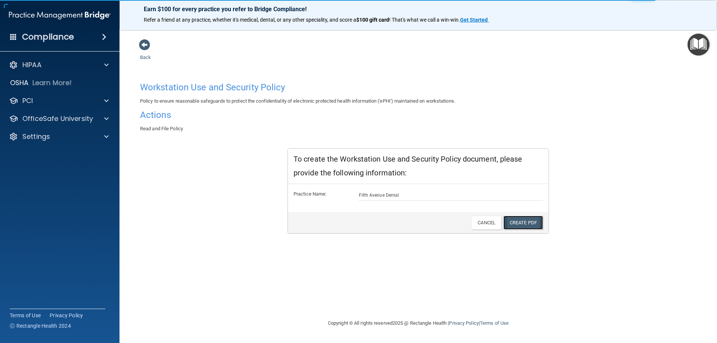
click at [533, 224] on link "Create PDF" at bounding box center [524, 223] width 40 height 14
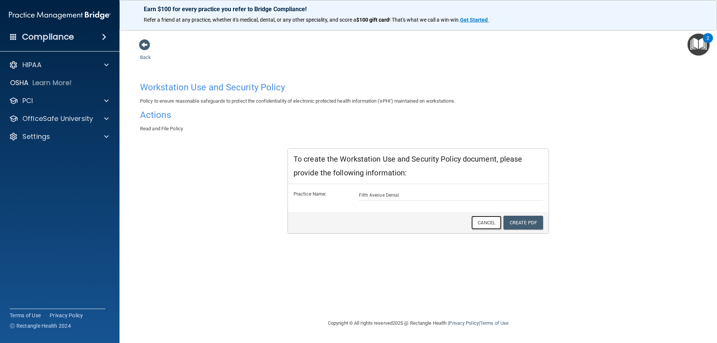
click at [482, 225] on link "Cancel" at bounding box center [486, 223] width 30 height 14
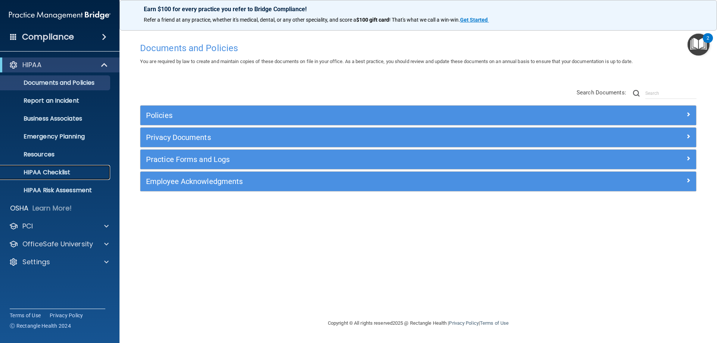
click at [50, 170] on p "HIPAA Checklist" at bounding box center [56, 172] width 102 height 7
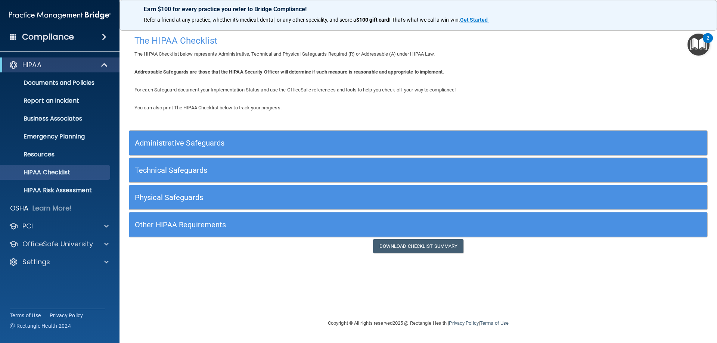
click at [178, 145] on h5 "Administrative Safeguards" at bounding box center [346, 143] width 422 height 8
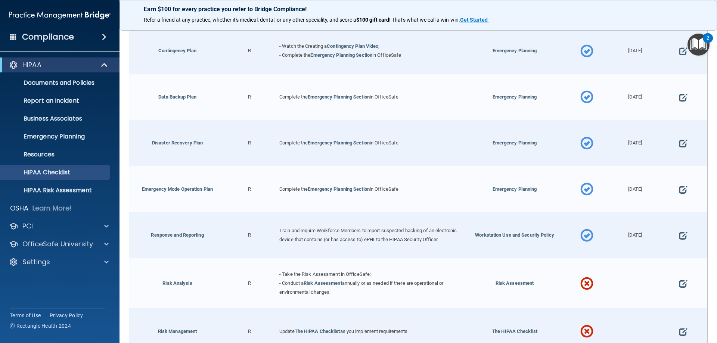
scroll to position [299, 0]
click at [679, 236] on span at bounding box center [683, 235] width 8 height 23
select select "completed"
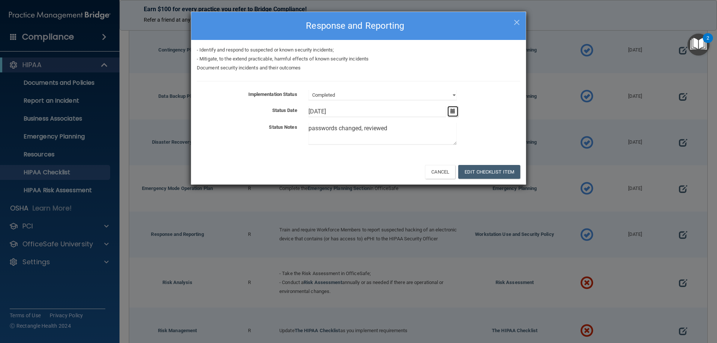
click at [450, 113] on button "button" at bounding box center [452, 111] width 11 height 11
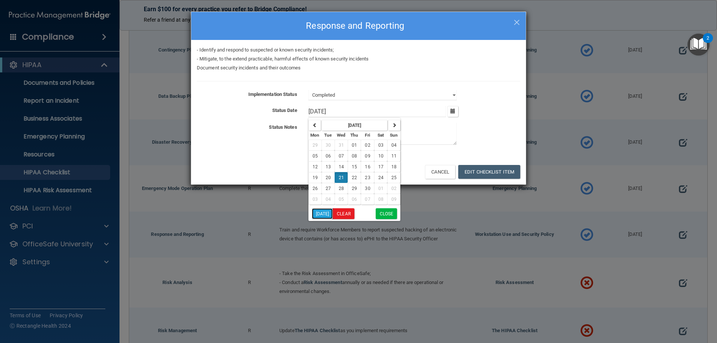
click at [324, 209] on button "[DATE]" at bounding box center [322, 213] width 21 height 11
type input "[DATE]"
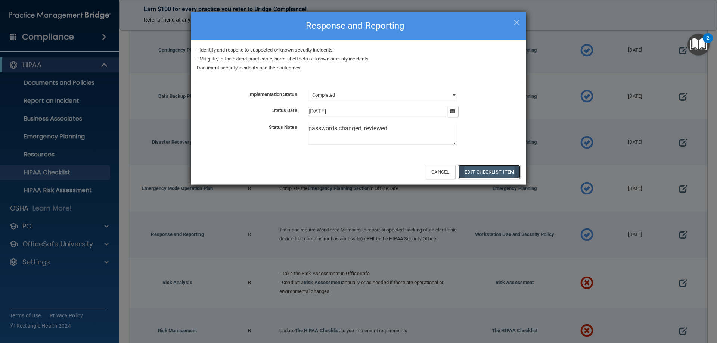
click at [481, 173] on button "Edit Checklist Item" at bounding box center [489, 172] width 62 height 14
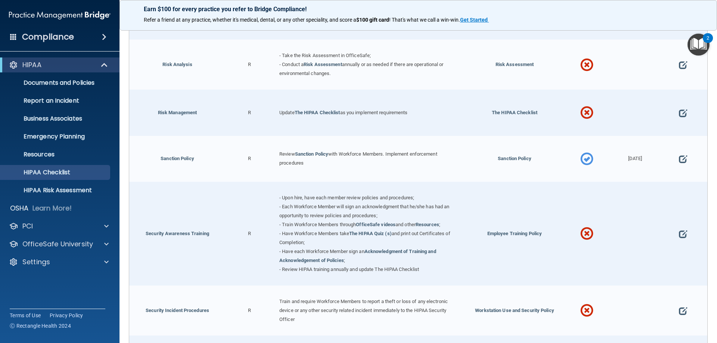
scroll to position [523, 0]
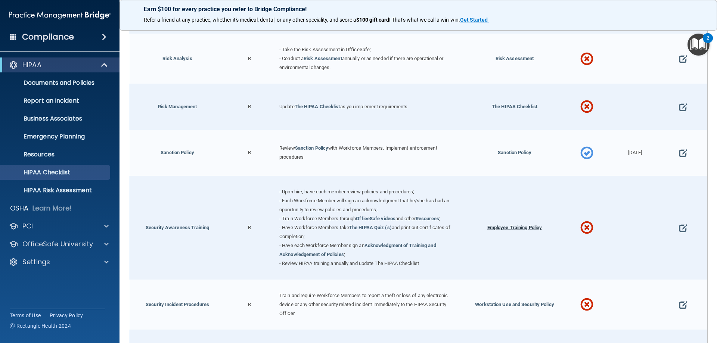
click at [527, 230] on span "Employee Training Policy" at bounding box center [514, 228] width 55 height 6
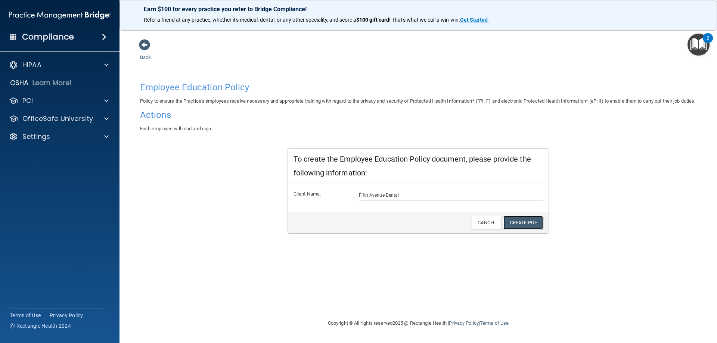
click at [527, 230] on link "Create PDF" at bounding box center [524, 223] width 40 height 14
click at [480, 230] on link "Cancel" at bounding box center [486, 223] width 30 height 14
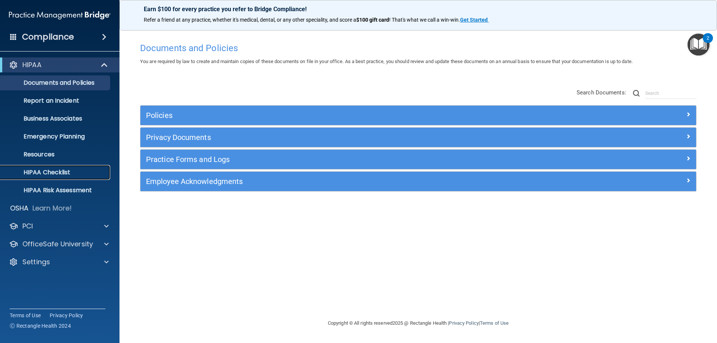
click at [56, 167] on link "HIPAA Checklist" at bounding box center [52, 172] width 118 height 15
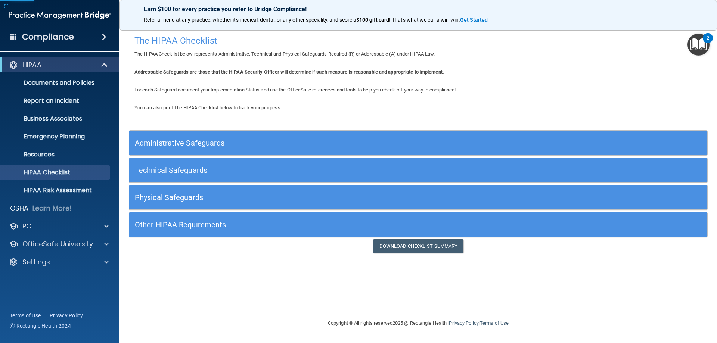
click at [169, 146] on h5 "Administrative Safeguards" at bounding box center [346, 143] width 422 height 8
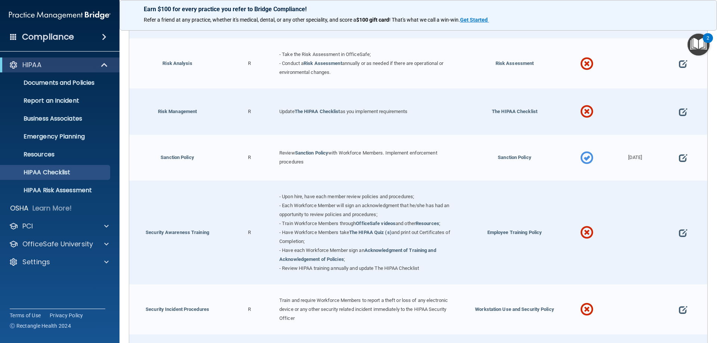
scroll to position [523, 0]
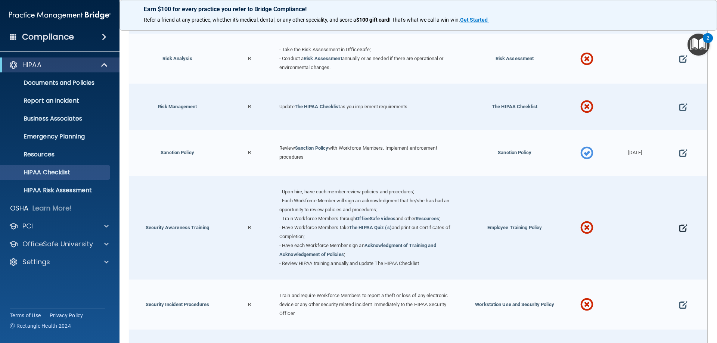
click at [679, 233] on span at bounding box center [683, 228] width 8 height 23
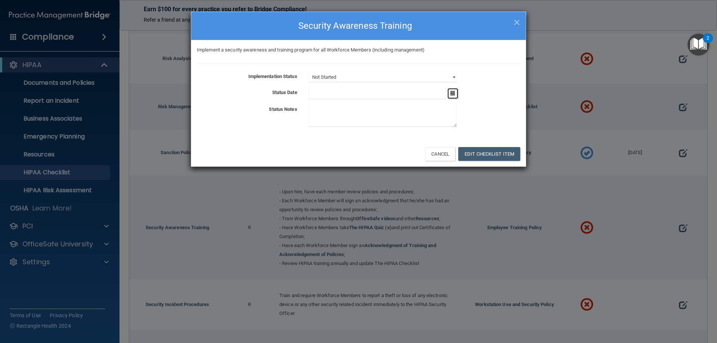
click at [453, 94] on icon "button" at bounding box center [452, 93] width 5 height 5
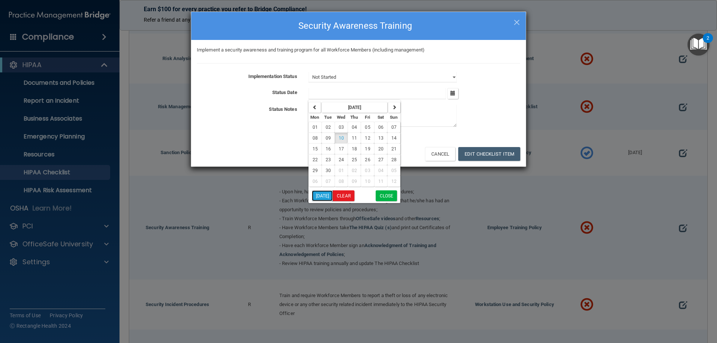
click at [321, 195] on button "[DATE]" at bounding box center [322, 195] width 21 height 11
type input "[DATE]"
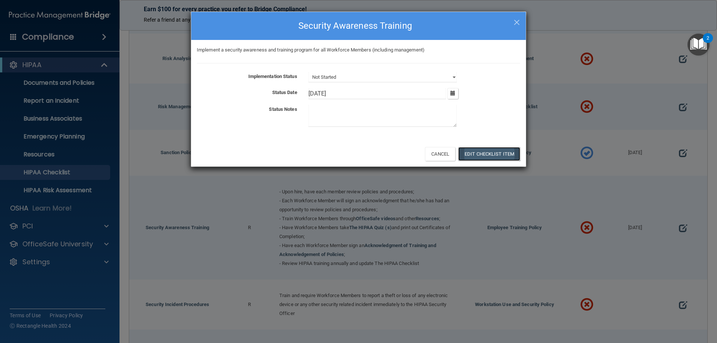
click at [476, 157] on button "Edit Checklist Item" at bounding box center [489, 154] width 62 height 14
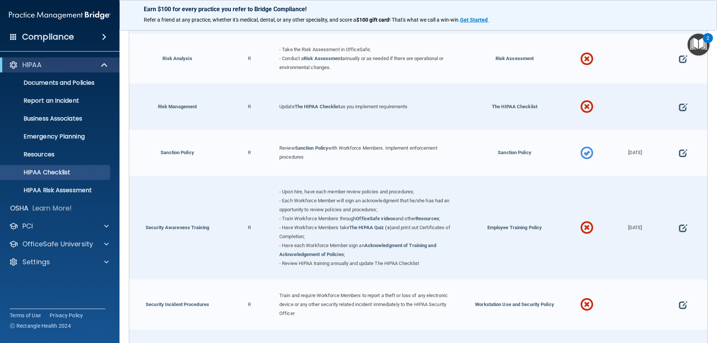
click at [581, 233] on span at bounding box center [586, 228] width 13 height 32
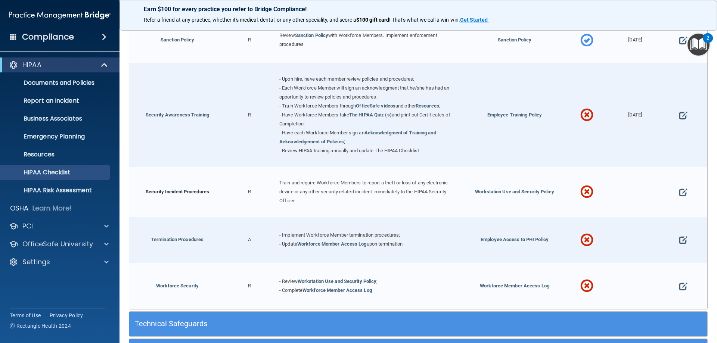
scroll to position [635, 0]
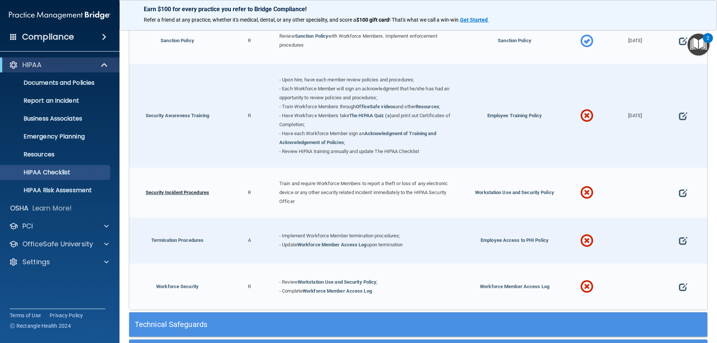
click at [164, 195] on link "Security Incident Procedures" at bounding box center [177, 193] width 63 height 6
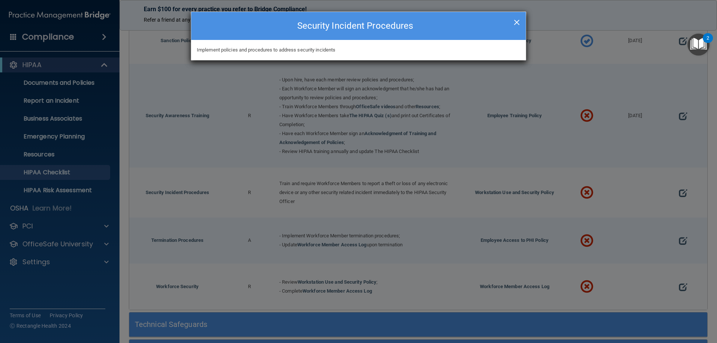
click at [516, 24] on span "×" at bounding box center [517, 21] width 7 height 15
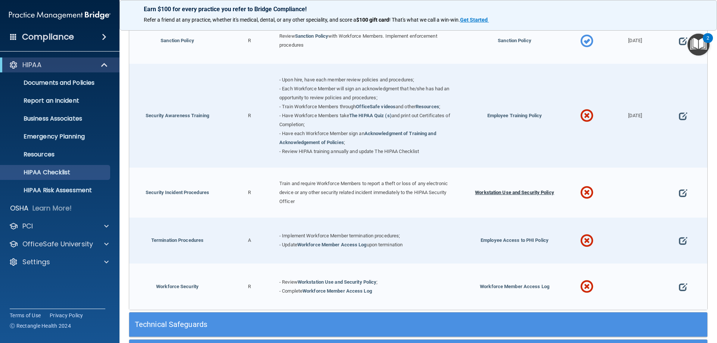
click at [495, 195] on span "Workstation Use and Security Policy" at bounding box center [514, 193] width 79 height 6
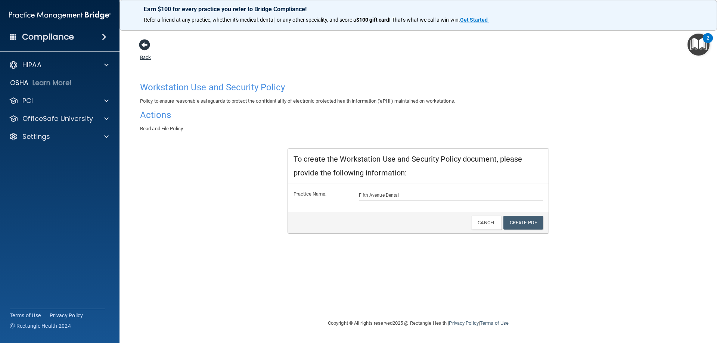
click at [140, 47] on span at bounding box center [144, 44] width 11 height 11
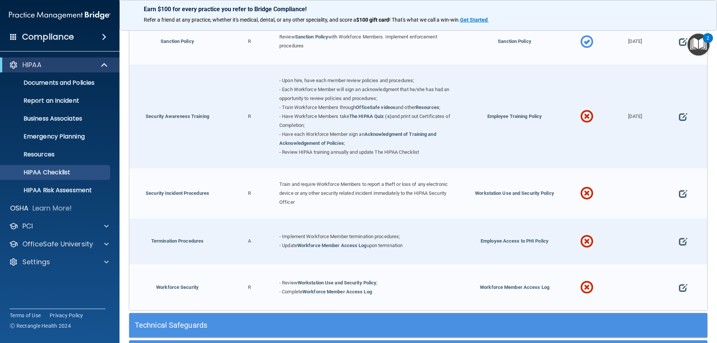
scroll to position [635, 0]
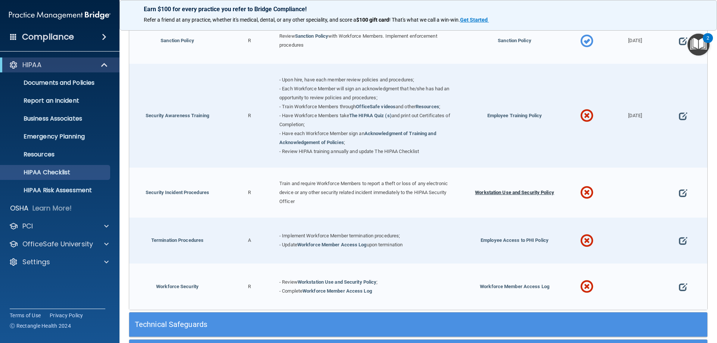
click at [519, 195] on span "Workstation Use and Security Policy" at bounding box center [514, 193] width 79 height 6
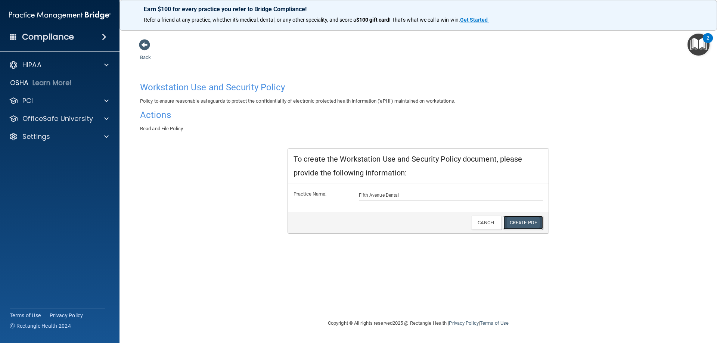
click at [512, 222] on link "Create PDF" at bounding box center [524, 223] width 40 height 14
click at [144, 46] on span at bounding box center [144, 44] width 11 height 11
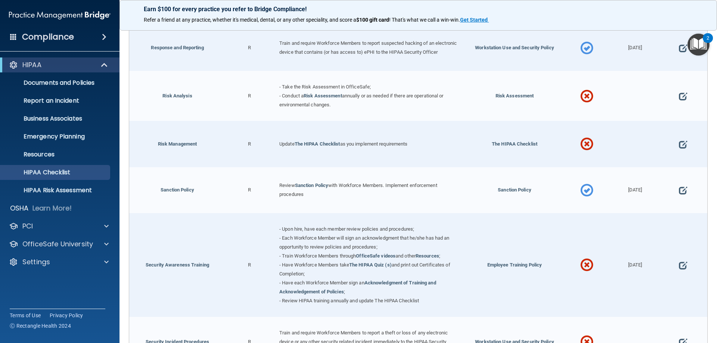
scroll to position [672, 0]
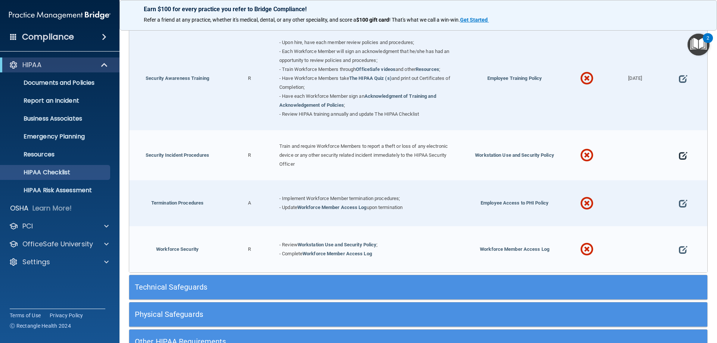
click at [679, 159] on span at bounding box center [683, 155] width 8 height 23
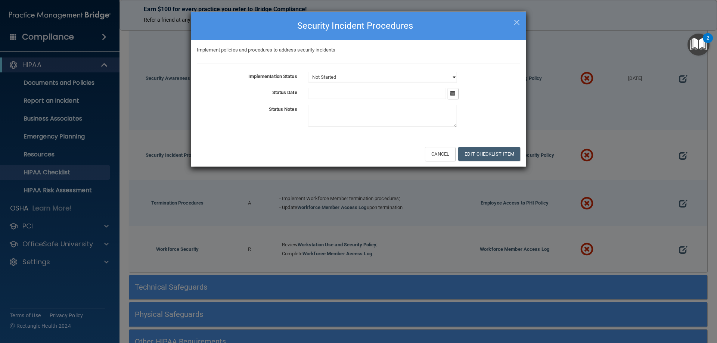
click at [452, 79] on select "Not Started In Progress Completed" at bounding box center [383, 77] width 148 height 10
click at [517, 20] on span "×" at bounding box center [517, 21] width 7 height 15
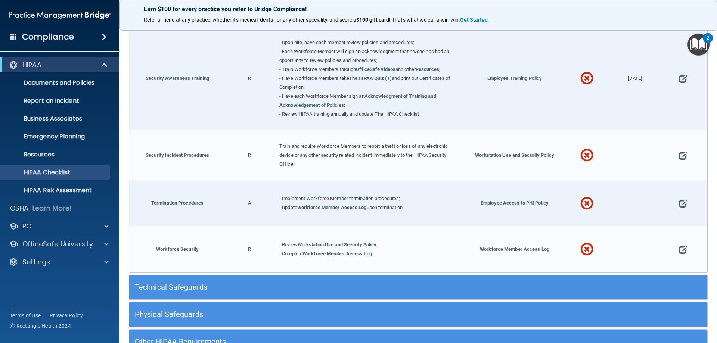
scroll to position [635, 0]
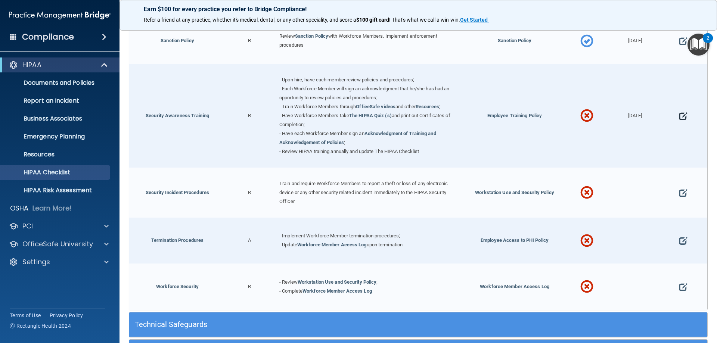
click at [679, 122] on span at bounding box center [683, 116] width 8 height 23
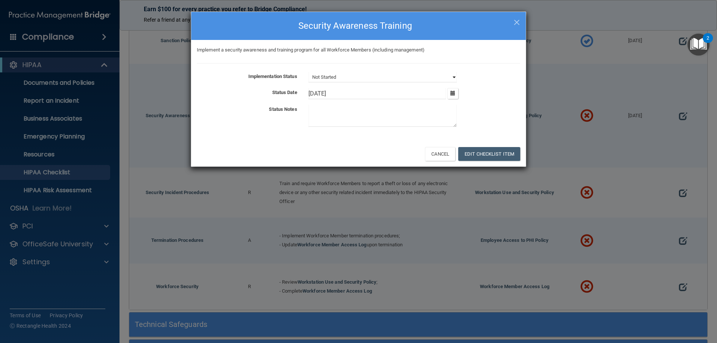
click at [455, 76] on select "Not Started In Progress Completed" at bounding box center [383, 77] width 148 height 10
click at [519, 21] on span "×" at bounding box center [517, 21] width 7 height 15
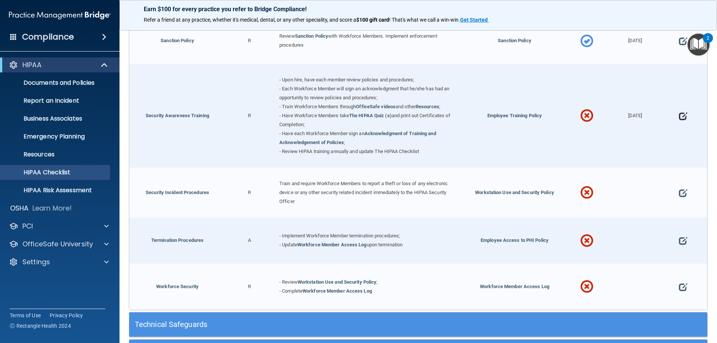
click at [682, 116] on span at bounding box center [683, 116] width 8 height 23
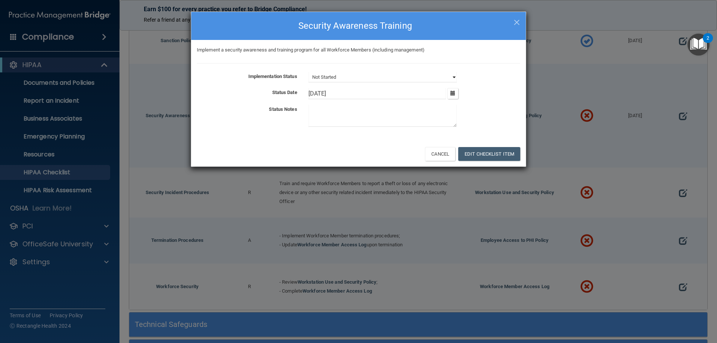
click at [455, 76] on select "Not Started In Progress Completed" at bounding box center [383, 77] width 148 height 10
select select "completed"
click at [309, 72] on select "Not Started In Progress Completed" at bounding box center [383, 77] width 148 height 10
click at [503, 155] on button "Edit Checklist Item" at bounding box center [489, 154] width 62 height 14
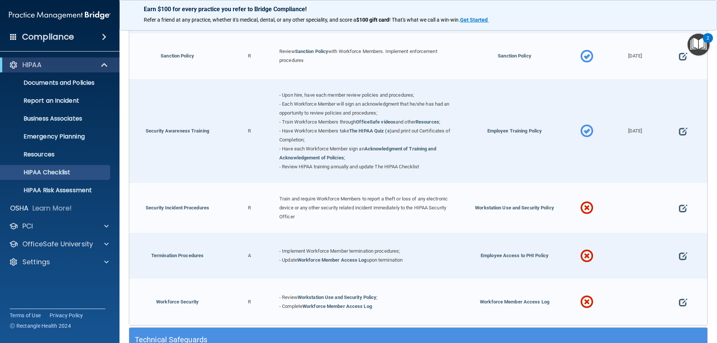
scroll to position [657, 0]
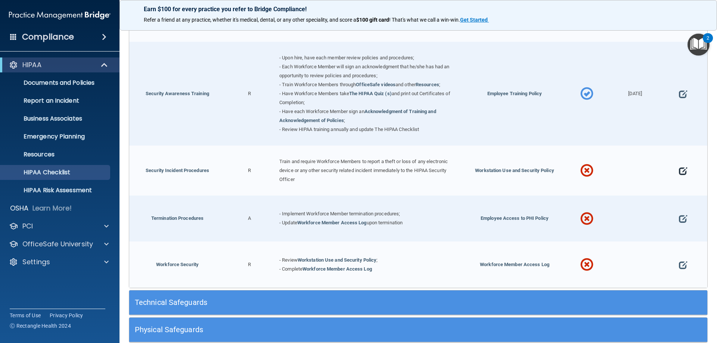
click at [682, 178] on span at bounding box center [683, 170] width 8 height 23
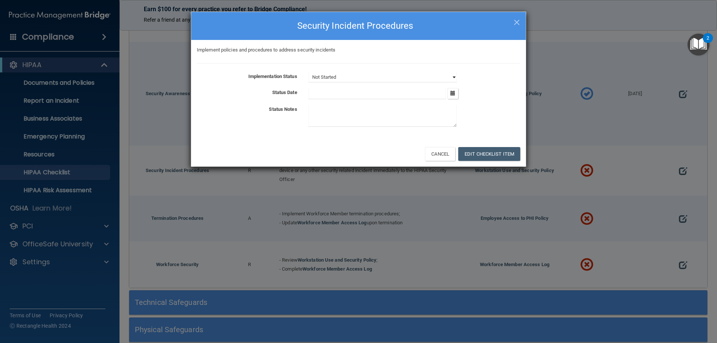
click at [453, 78] on select "Not Started In Progress Completed" at bounding box center [383, 77] width 148 height 10
select select "completed"
click at [309, 72] on select "Not Started In Progress Completed" at bounding box center [383, 77] width 148 height 10
click at [457, 93] on button "button" at bounding box center [452, 93] width 11 height 11
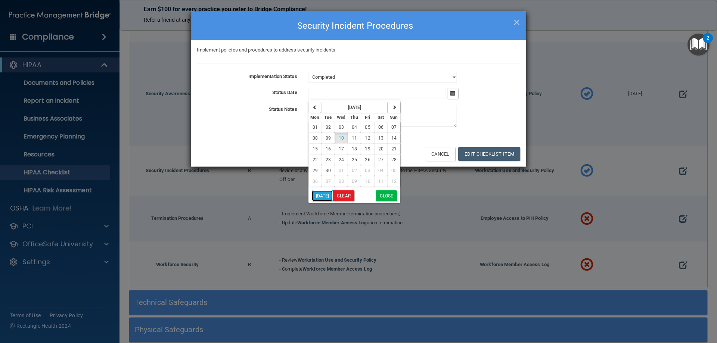
click at [326, 193] on button "[DATE]" at bounding box center [322, 195] width 21 height 11
type input "[DATE]"
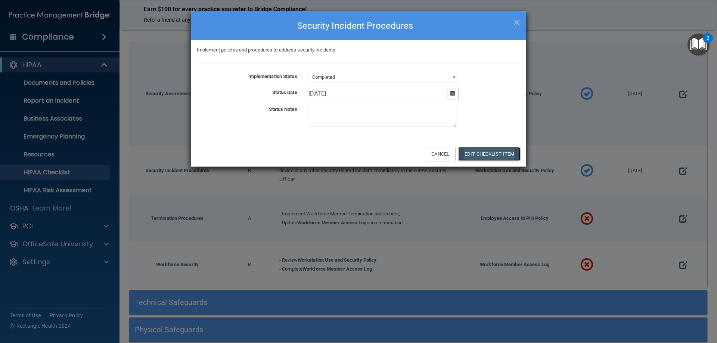
click at [484, 153] on button "Edit Checklist Item" at bounding box center [489, 154] width 62 height 14
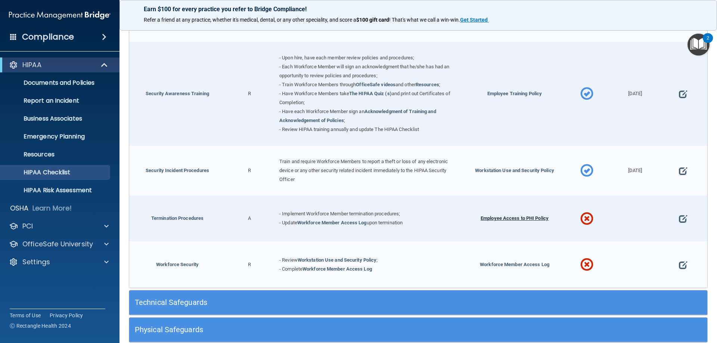
click at [497, 221] on span "Employee Access to PHI Policy" at bounding box center [515, 219] width 68 height 6
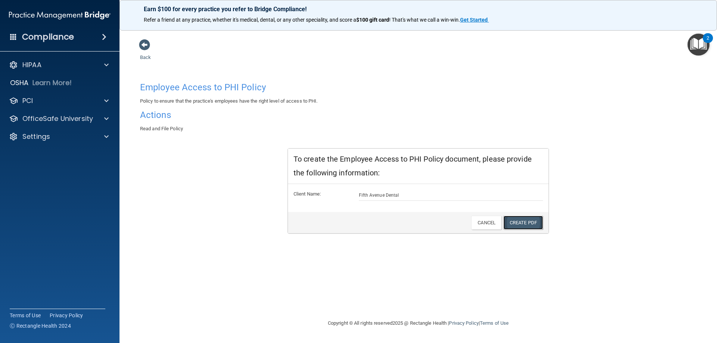
click at [518, 224] on link "Create PDF" at bounding box center [524, 223] width 40 height 14
click at [83, 120] on p "OfficeSafe University" at bounding box center [57, 118] width 71 height 9
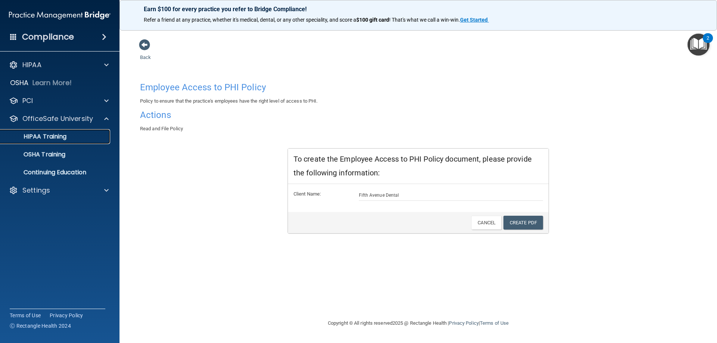
click at [50, 138] on p "HIPAA Training" at bounding box center [36, 136] width 62 height 7
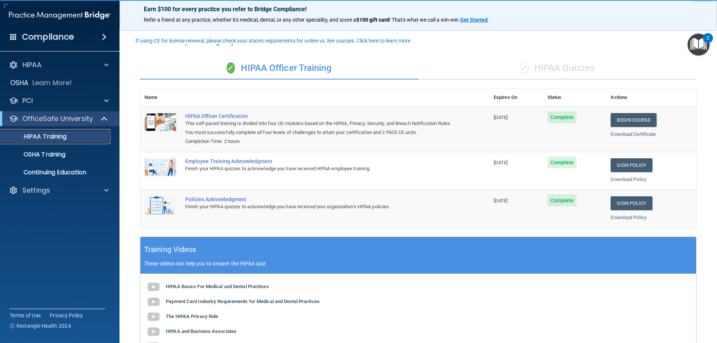
scroll to position [37, 0]
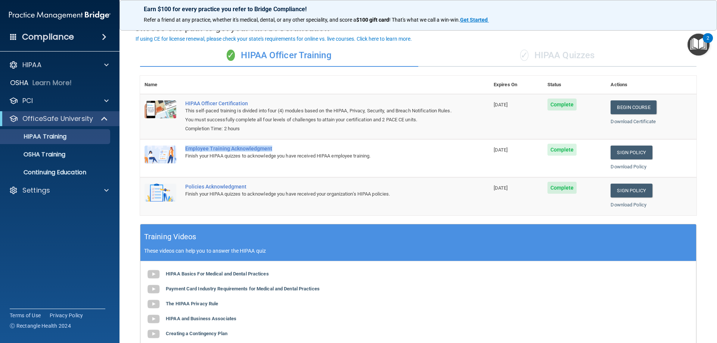
drag, startPoint x: 270, startPoint y: 149, endPoint x: 186, endPoint y: 148, distance: 84.8
click at [186, 148] on div "Employee Training Acknowledgment" at bounding box center [318, 149] width 267 height 6
copy div "Employee Training Acknowledgment"
drag, startPoint x: 245, startPoint y: 187, endPoint x: 185, endPoint y: 188, distance: 60.2
click at [185, 188] on div "Policies Acknowledgment" at bounding box center [318, 187] width 267 height 6
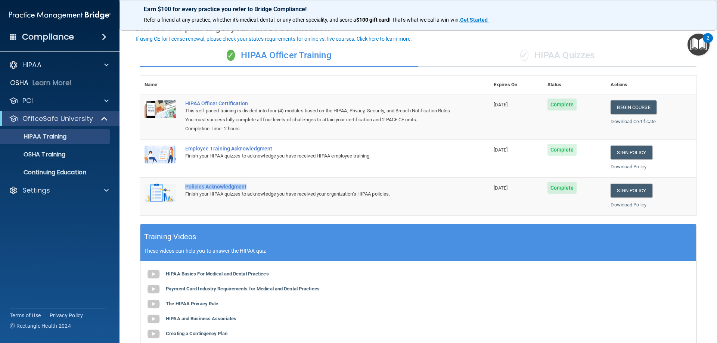
copy div "Policies Acknowledgment"
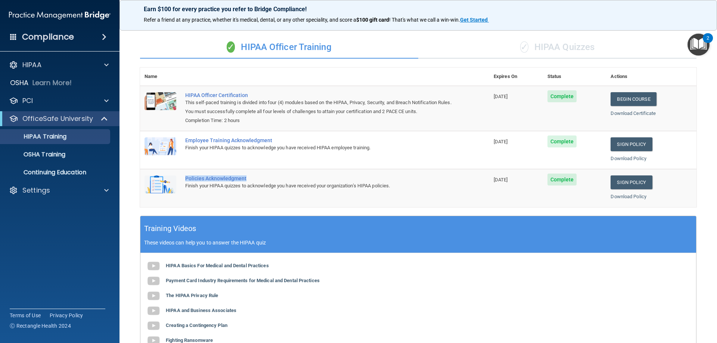
scroll to position [38, 0]
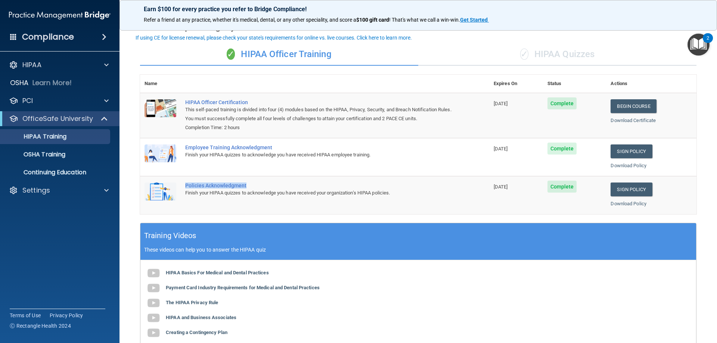
copy div "Policies Acknowledgment"
